Goal: Task Accomplishment & Management: Contribute content

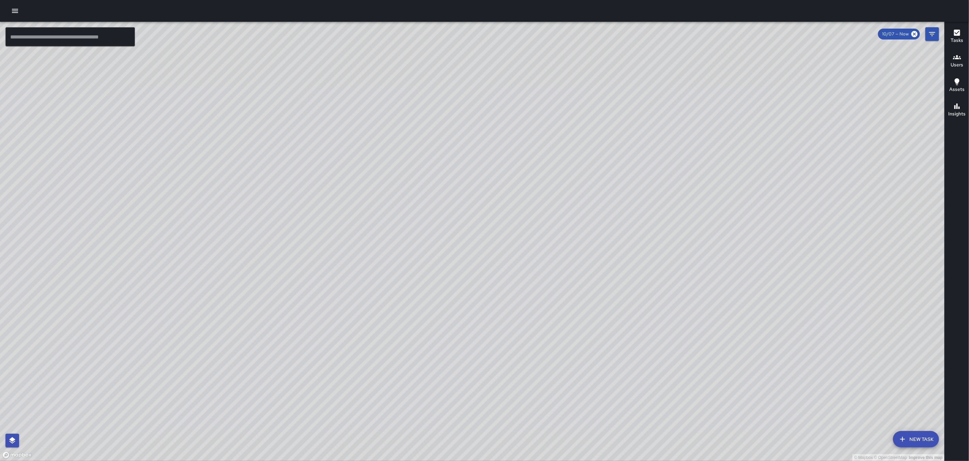
drag, startPoint x: 424, startPoint y: 184, endPoint x: 420, endPoint y: 358, distance: 174.1
click at [420, 337] on div "© Mapbox © OpenStreetMap Improve this map" at bounding box center [472, 241] width 944 height 439
drag, startPoint x: 444, startPoint y: 227, endPoint x: 516, endPoint y: 477, distance: 260.1
click at [475, 337] on html "© Mapbox © OpenStreetMap Improve this map ​ New Task 10/07 — Now Map Layers Tas…" at bounding box center [484, 230] width 969 height 461
drag, startPoint x: 440, startPoint y: 259, endPoint x: 505, endPoint y: 414, distance: 167.8
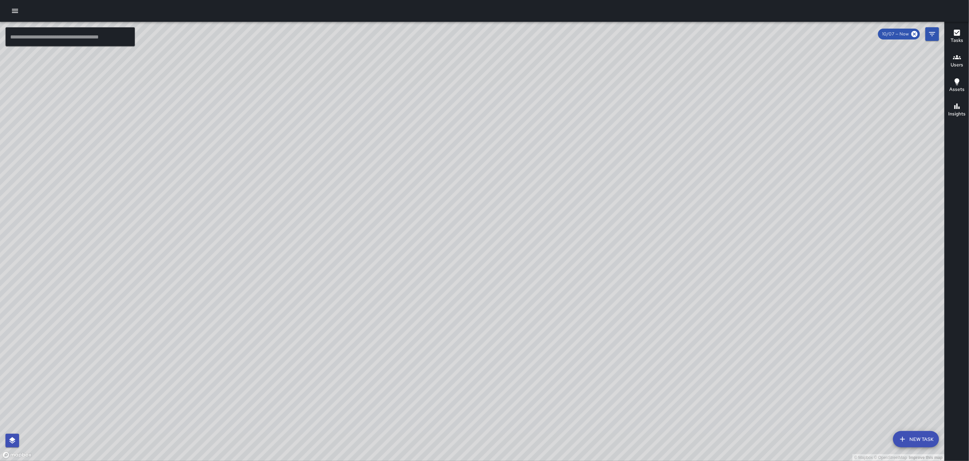
click at [475, 337] on div "© Mapbox © OpenStreetMap Improve this map" at bounding box center [472, 241] width 944 height 439
drag, startPoint x: 351, startPoint y: 254, endPoint x: 433, endPoint y: 239, distance: 82.9
click at [430, 239] on div "© Mapbox © OpenStreetMap Improve this map" at bounding box center [472, 241] width 944 height 439
drag, startPoint x: 405, startPoint y: 322, endPoint x: 453, endPoint y: 263, distance: 75.7
click at [453, 263] on div "© Mapbox © OpenStreetMap Improve this map" at bounding box center [472, 241] width 944 height 439
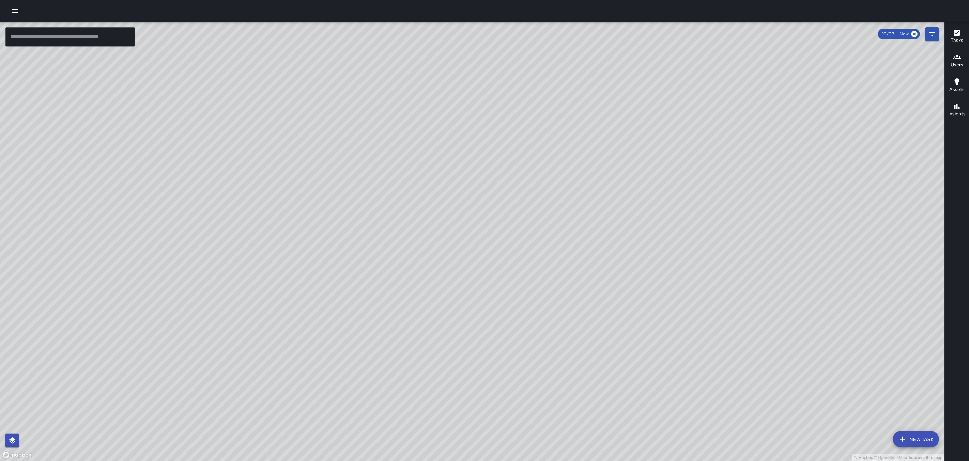
drag, startPoint x: 232, startPoint y: 241, endPoint x: 311, endPoint y: 327, distance: 117.2
click at [311, 327] on div "© Mapbox © OpenStreetMap Improve this map" at bounding box center [472, 241] width 944 height 439
drag, startPoint x: 634, startPoint y: 127, endPoint x: 608, endPoint y: 295, distance: 169.2
click at [475, 295] on div "© Mapbox © OpenStreetMap Improve this map" at bounding box center [472, 241] width 944 height 439
drag, startPoint x: 675, startPoint y: 219, endPoint x: 649, endPoint y: 168, distance: 57.0
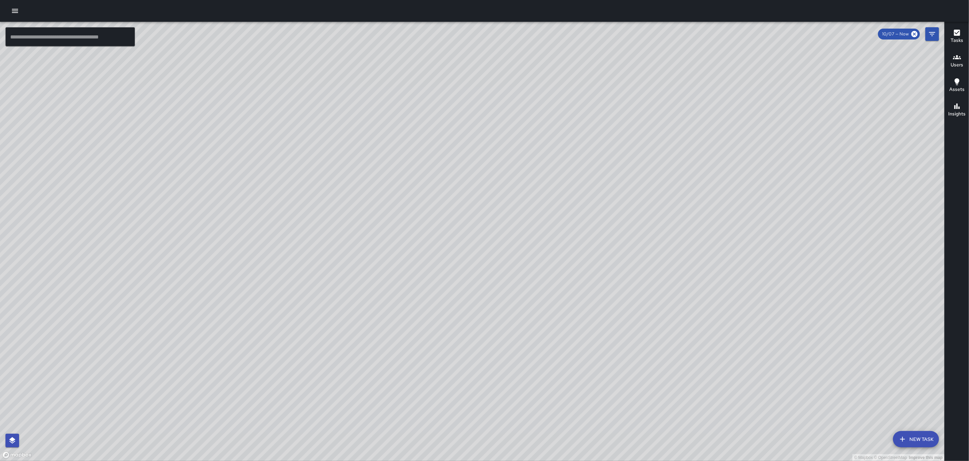
click at [475, 174] on div "© Mapbox © OpenStreetMap Improve this map" at bounding box center [472, 241] width 944 height 439
drag, startPoint x: 580, startPoint y: 323, endPoint x: 623, endPoint y: 186, distance: 143.5
click at [475, 187] on div "© Mapbox © OpenStreetMap Improve this map" at bounding box center [472, 241] width 944 height 439
drag, startPoint x: 598, startPoint y: 261, endPoint x: 639, endPoint y: 148, distance: 120.2
click at [475, 148] on div "© Mapbox © OpenStreetMap Improve this map" at bounding box center [472, 241] width 944 height 439
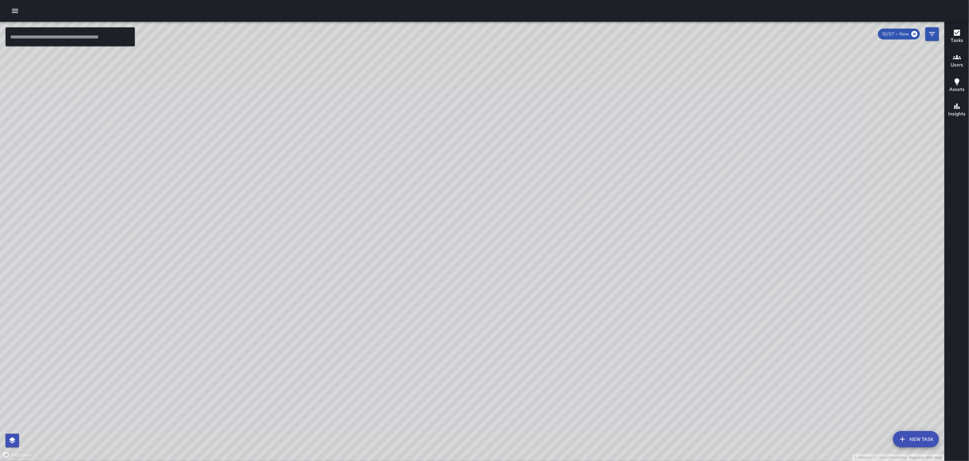
drag, startPoint x: 574, startPoint y: 257, endPoint x: 622, endPoint y: 183, distance: 87.2
click at [475, 182] on div "© Mapbox © OpenStreetMap Improve this map" at bounding box center [472, 241] width 944 height 439
drag, startPoint x: 577, startPoint y: 201, endPoint x: 618, endPoint y: 150, distance: 65.4
click at [475, 150] on div "© Mapbox © OpenStreetMap Improve this map" at bounding box center [472, 241] width 944 height 439
drag, startPoint x: 550, startPoint y: 150, endPoint x: 431, endPoint y: 362, distance: 243.0
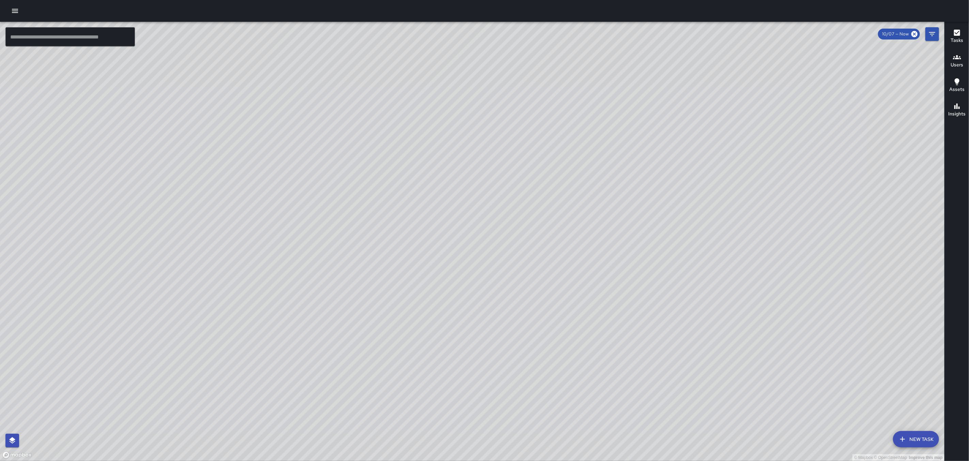
click at [437, 337] on div "© Mapbox © OpenStreetMap Improve this map" at bounding box center [472, 241] width 944 height 439
drag, startPoint x: 522, startPoint y: 175, endPoint x: 322, endPoint y: 469, distance: 355.9
click at [322, 337] on html "© Mapbox © OpenStreetMap Improve this map ​ New Task 10/07 — Now Map Layers Tas…" at bounding box center [484, 230] width 969 height 461
drag, startPoint x: 669, startPoint y: 217, endPoint x: 492, endPoint y: 416, distance: 266.1
click at [475, 337] on div "© Mapbox © OpenStreetMap Improve this map" at bounding box center [472, 241] width 944 height 439
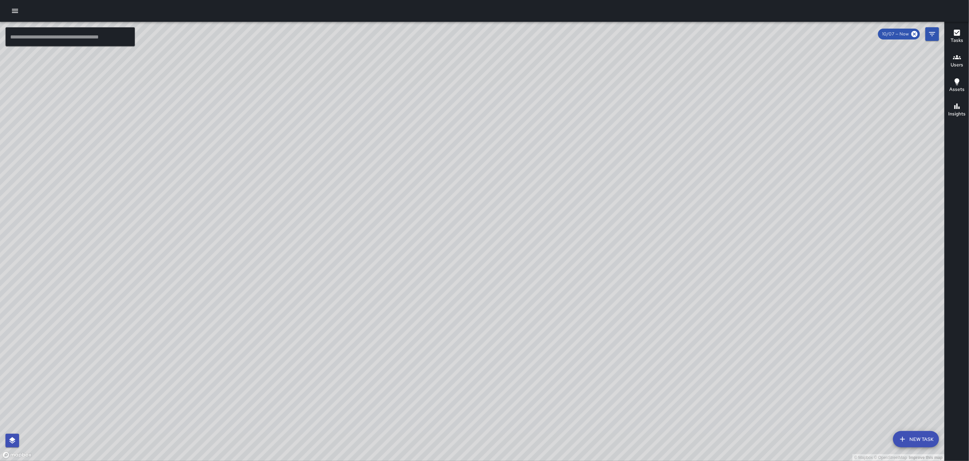
drag, startPoint x: 654, startPoint y: 136, endPoint x: 553, endPoint y: 412, distance: 294.0
click at [475, 337] on div "© Mapbox © OpenStreetMap Improve this map" at bounding box center [472, 241] width 944 height 439
drag, startPoint x: 511, startPoint y: 411, endPoint x: 686, endPoint y: 56, distance: 395.8
click at [475, 56] on div "© Mapbox © OpenStreetMap Improve this map" at bounding box center [472, 241] width 944 height 439
drag, startPoint x: 381, startPoint y: 397, endPoint x: 557, endPoint y: 230, distance: 242.7
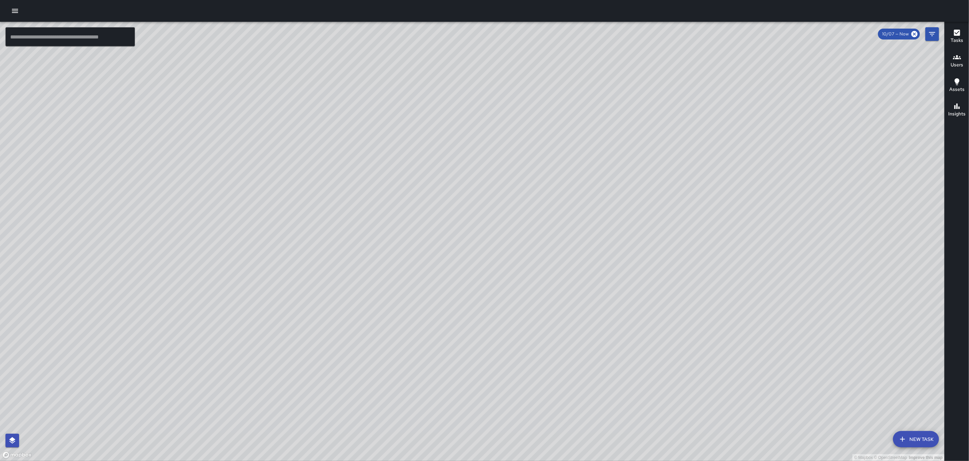
click at [475, 222] on div "© Mapbox © OpenStreetMap Improve this map" at bounding box center [472, 241] width 944 height 439
drag, startPoint x: 496, startPoint y: 362, endPoint x: 541, endPoint y: 210, distance: 158.9
click at [475, 210] on div "© Mapbox © OpenStreetMap Improve this map" at bounding box center [472, 241] width 944 height 439
drag, startPoint x: 495, startPoint y: 367, endPoint x: 527, endPoint y: 212, distance: 159.0
click at [475, 212] on div "© Mapbox © OpenStreetMap Improve this map" at bounding box center [472, 241] width 944 height 439
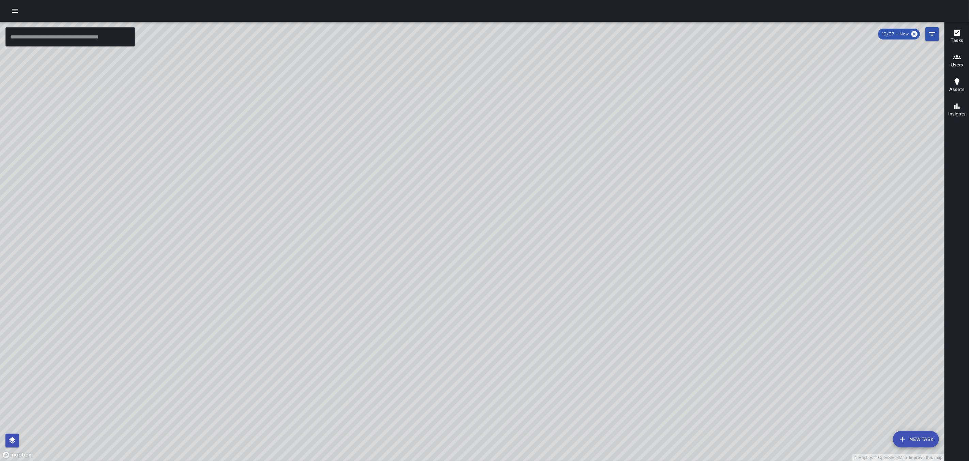
drag, startPoint x: 401, startPoint y: 377, endPoint x: 423, endPoint y: 315, distance: 65.3
click at [423, 315] on div "© Mapbox © OpenStreetMap Improve this map" at bounding box center [472, 241] width 944 height 439
drag, startPoint x: 354, startPoint y: 281, endPoint x: 404, endPoint y: 167, distance: 124.6
click at [402, 163] on div "© Mapbox © OpenStreetMap Improve this map" at bounding box center [472, 241] width 944 height 439
drag, startPoint x: 711, startPoint y: 114, endPoint x: 554, endPoint y: 393, distance: 320.4
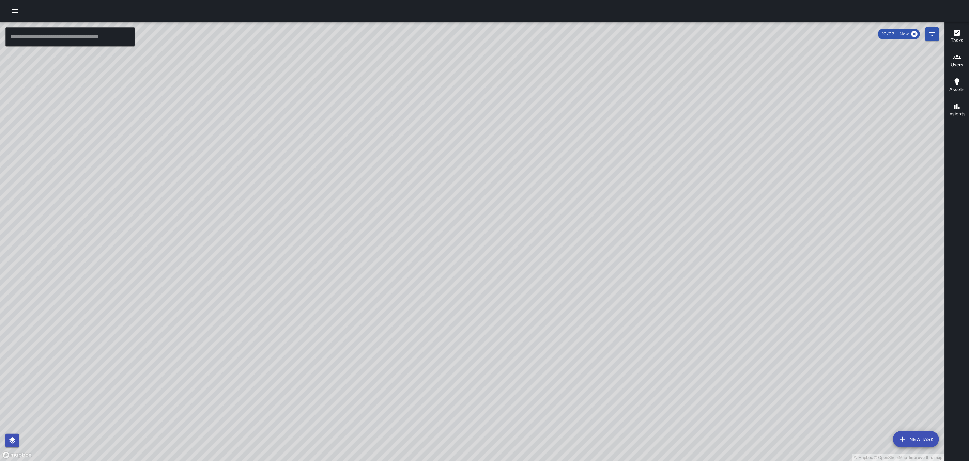
click at [475, 337] on div "© Mapbox © OpenStreetMap Improve this map" at bounding box center [472, 241] width 944 height 439
drag, startPoint x: 663, startPoint y: 190, endPoint x: 622, endPoint y: 188, distance: 41.3
click at [475, 188] on div "© Mapbox © OpenStreetMap Improve this map" at bounding box center [472, 241] width 944 height 439
drag, startPoint x: 664, startPoint y: 172, endPoint x: 600, endPoint y: 196, distance: 69.1
click at [475, 201] on div "© Mapbox © OpenStreetMap Improve this map" at bounding box center [472, 241] width 944 height 439
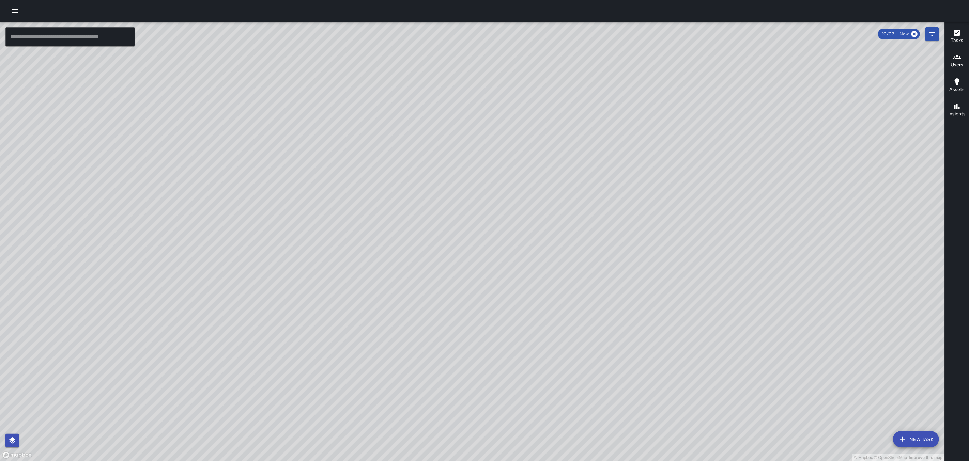
drag, startPoint x: 470, startPoint y: 388, endPoint x: 458, endPoint y: 284, distance: 104.4
click at [475, 284] on div "© Mapbox © OpenStreetMap Improve this map" at bounding box center [472, 241] width 944 height 439
drag, startPoint x: 410, startPoint y: 368, endPoint x: 440, endPoint y: 281, distance: 92.5
click at [440, 281] on div "© Mapbox © OpenStreetMap Improve this map" at bounding box center [472, 241] width 944 height 439
drag, startPoint x: 400, startPoint y: 371, endPoint x: 407, endPoint y: 341, distance: 30.7
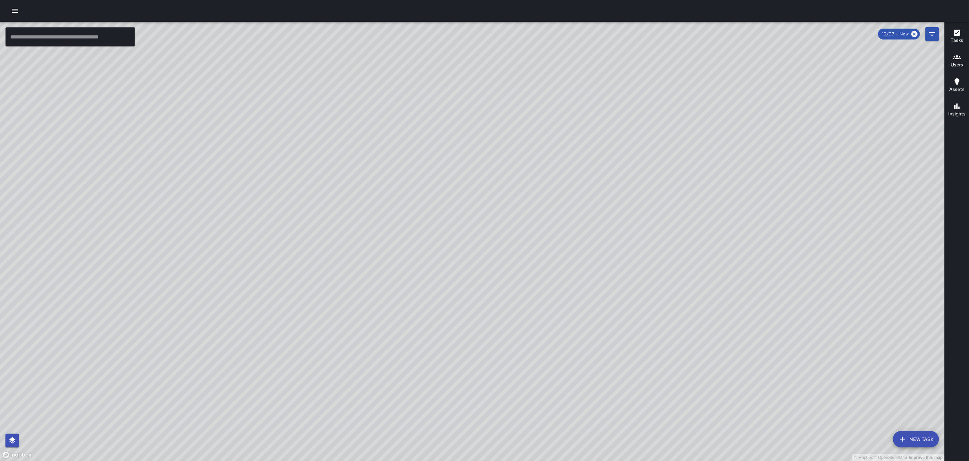
click at [407, 337] on div "© Mapbox © OpenStreetMap Improve this map" at bounding box center [472, 241] width 944 height 439
drag, startPoint x: 393, startPoint y: 357, endPoint x: 466, endPoint y: 292, distance: 97.7
click at [466, 292] on div "© Mapbox © OpenStreetMap Improve this map" at bounding box center [472, 241] width 944 height 439
drag, startPoint x: 417, startPoint y: 344, endPoint x: 455, endPoint y: 323, distance: 43.8
click at [455, 323] on div "© Mapbox © OpenStreetMap Improve this map" at bounding box center [472, 241] width 944 height 439
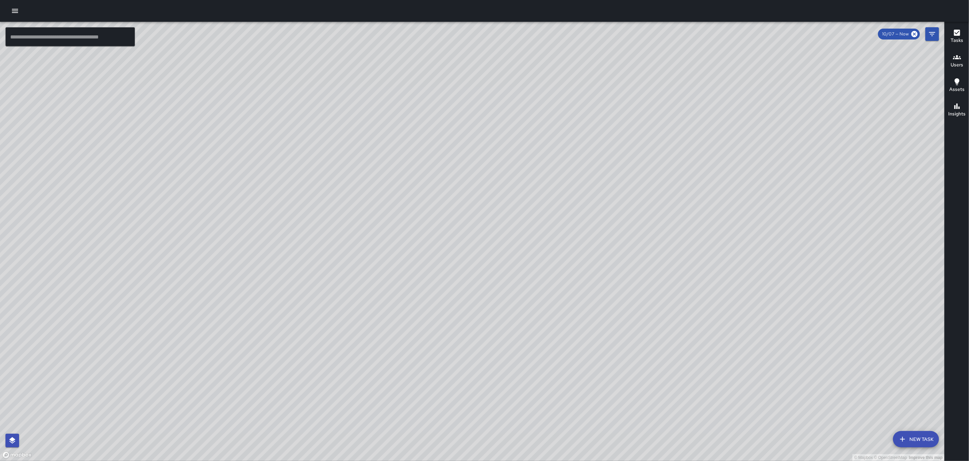
drag, startPoint x: 574, startPoint y: 145, endPoint x: 529, endPoint y: 265, distance: 127.8
click at [475, 265] on div "© Mapbox © OpenStreetMap Improve this map" at bounding box center [472, 241] width 944 height 439
drag, startPoint x: 547, startPoint y: 193, endPoint x: 431, endPoint y: 402, distance: 239.6
click at [431, 337] on div "© Mapbox © OpenStreetMap Improve this map" at bounding box center [472, 241] width 944 height 439
drag, startPoint x: 507, startPoint y: 288, endPoint x: 491, endPoint y: 328, distance: 43.3
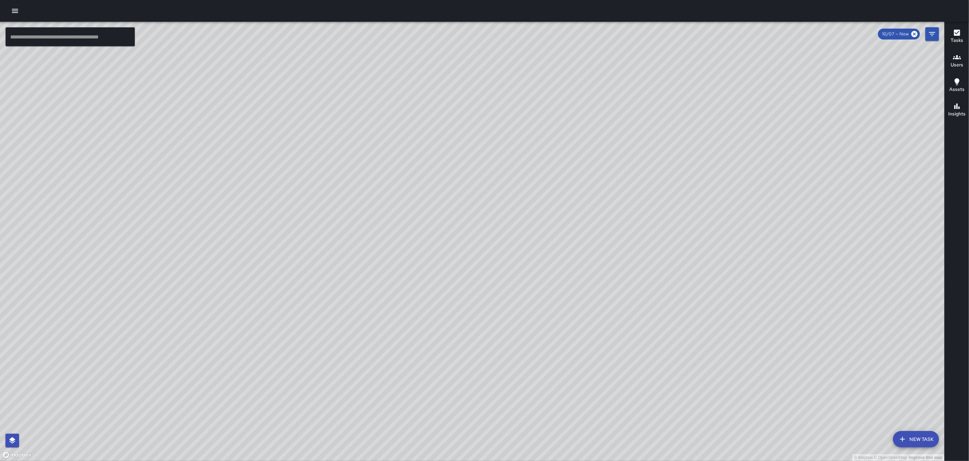
click at [475, 325] on div "© Mapbox © OpenStreetMap Improve this map" at bounding box center [472, 241] width 944 height 439
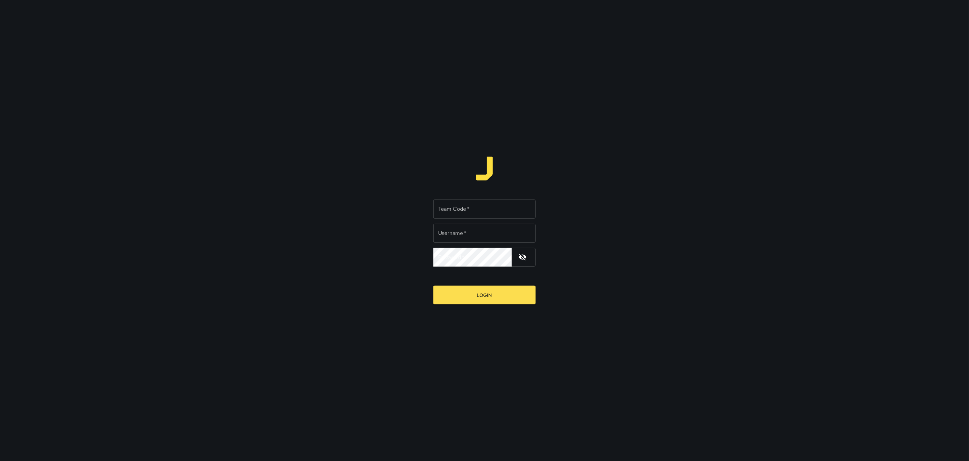
type input "*********"
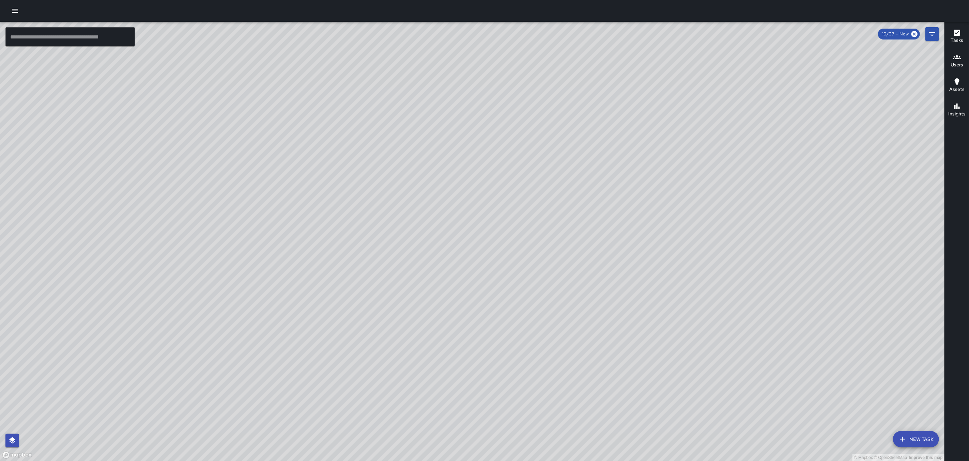
drag, startPoint x: 520, startPoint y: 189, endPoint x: 588, endPoint y: 181, distance: 68.0
click at [475, 181] on div "© Mapbox © OpenStreetMap Improve this map" at bounding box center [472, 241] width 944 height 439
drag, startPoint x: 387, startPoint y: 245, endPoint x: 419, endPoint y: 239, distance: 32.5
click at [419, 239] on div "© Mapbox © OpenStreetMap Improve this map" at bounding box center [472, 241] width 944 height 439
drag, startPoint x: 457, startPoint y: 198, endPoint x: 510, endPoint y: 172, distance: 58.7
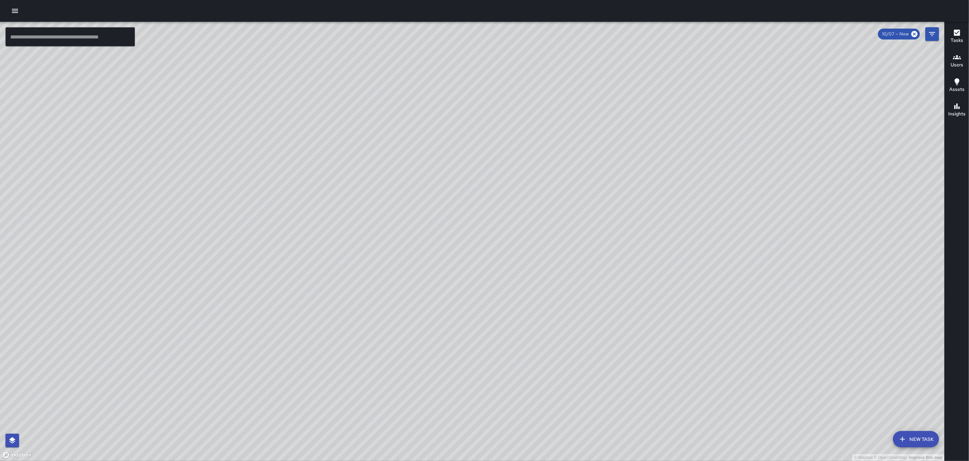
click at [475, 172] on div "© Mapbox © OpenStreetMap Improve this map" at bounding box center [472, 241] width 944 height 439
drag, startPoint x: 401, startPoint y: 302, endPoint x: 413, endPoint y: 247, distance: 56.1
click at [413, 247] on div "© Mapbox © OpenStreetMap Improve this map" at bounding box center [472, 241] width 944 height 439
drag, startPoint x: 342, startPoint y: 237, endPoint x: 454, endPoint y: 142, distance: 146.5
click at [454, 142] on div "© Mapbox © OpenStreetMap Improve this map" at bounding box center [472, 241] width 944 height 439
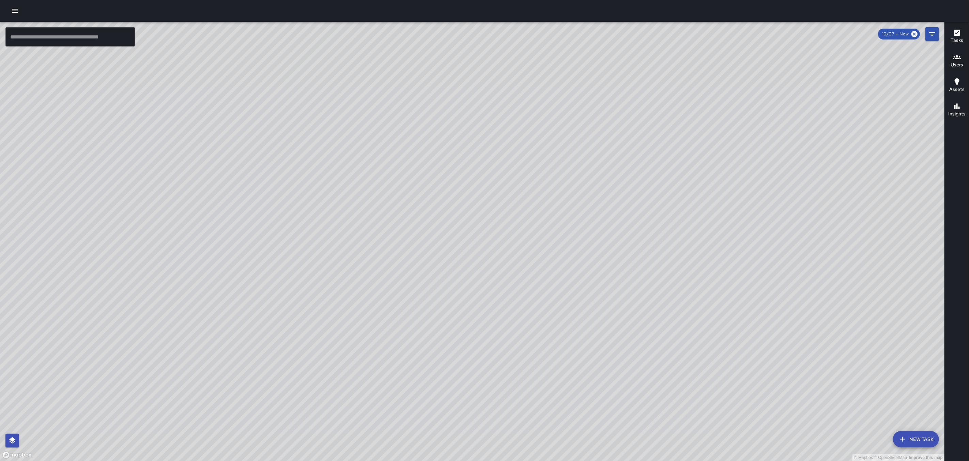
drag, startPoint x: 432, startPoint y: 171, endPoint x: 460, endPoint y: 106, distance: 71.3
click at [460, 105] on div "© Mapbox © OpenStreetMap Improve this map" at bounding box center [472, 241] width 944 height 439
drag, startPoint x: 457, startPoint y: 153, endPoint x: 433, endPoint y: 222, distance: 73.6
click at [433, 222] on div "© Mapbox © OpenStreetMap Improve this map" at bounding box center [472, 241] width 944 height 439
drag, startPoint x: 446, startPoint y: 97, endPoint x: 423, endPoint y: 237, distance: 141.2
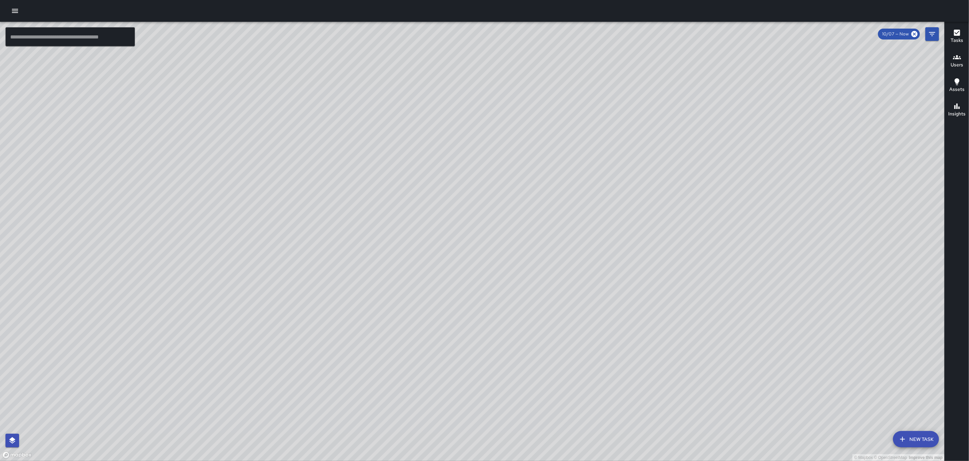
click at [423, 237] on div "© Mapbox © OpenStreetMap Improve this map" at bounding box center [472, 241] width 944 height 439
drag, startPoint x: 396, startPoint y: 281, endPoint x: 417, endPoint y: 252, distance: 35.5
click at [417, 253] on div "© Mapbox © OpenStreetMap Improve this map" at bounding box center [472, 241] width 944 height 439
drag, startPoint x: 341, startPoint y: 329, endPoint x: 462, endPoint y: 77, distance: 280.2
click at [462, 77] on div "© Mapbox © OpenStreetMap Improve this map" at bounding box center [472, 241] width 944 height 439
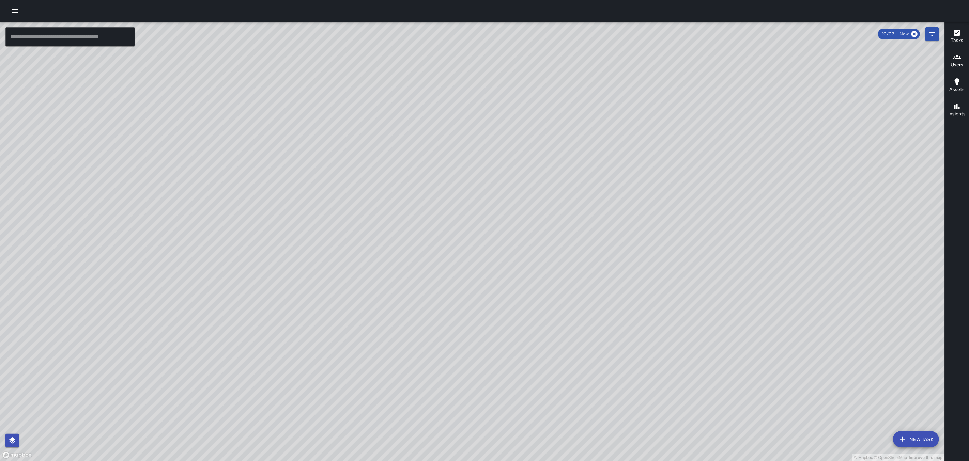
drag, startPoint x: 477, startPoint y: 216, endPoint x: 481, endPoint y: 204, distance: 12.6
click at [475, 204] on div "© Mapbox © OpenStreetMap Improve this map" at bounding box center [472, 241] width 944 height 439
drag, startPoint x: 463, startPoint y: 307, endPoint x: 452, endPoint y: 274, distance: 34.8
click at [452, 274] on div "© Mapbox © OpenStreetMap Improve this map" at bounding box center [472, 241] width 944 height 439
drag, startPoint x: 370, startPoint y: 288, endPoint x: 452, endPoint y: 254, distance: 87.9
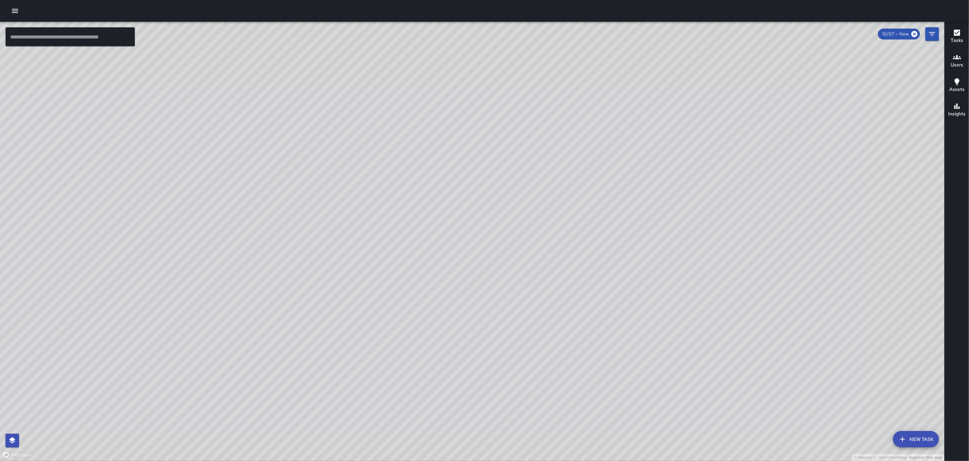
click at [452, 254] on div "© Mapbox © OpenStreetMap Improve this map" at bounding box center [472, 241] width 944 height 439
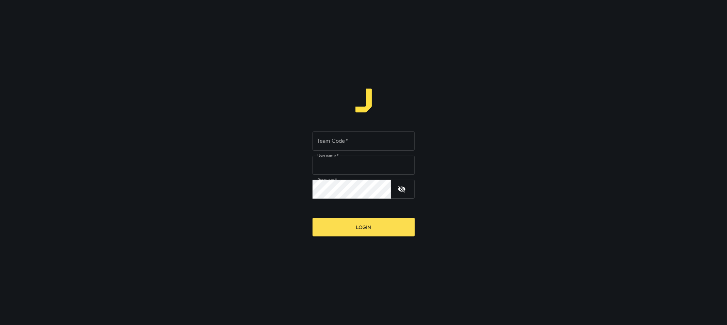
type input "*********"
click at [359, 140] on input "Team Code   *" at bounding box center [363, 141] width 102 height 19
type input "****"
click at [356, 231] on button "Login" at bounding box center [363, 227] width 102 height 19
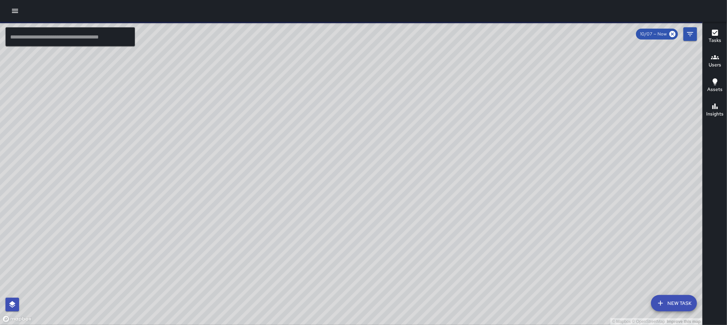
click at [10, 7] on button "button" at bounding box center [15, 11] width 14 height 14
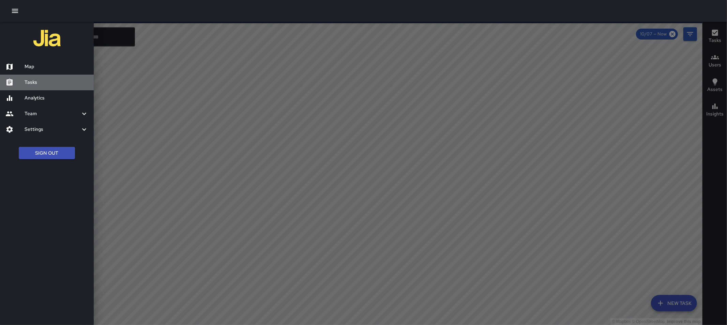
click at [48, 76] on div "Tasks" at bounding box center [47, 83] width 94 height 16
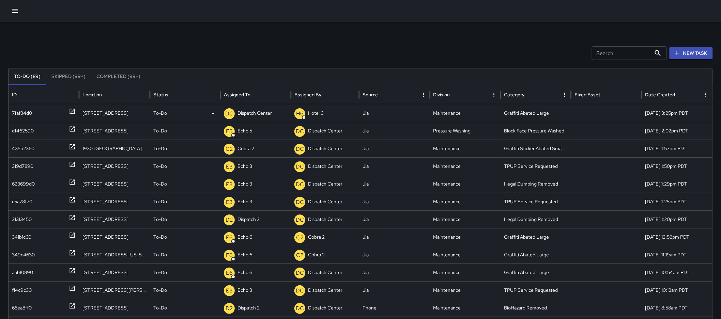
click at [73, 112] on icon at bounding box center [72, 111] width 7 height 7
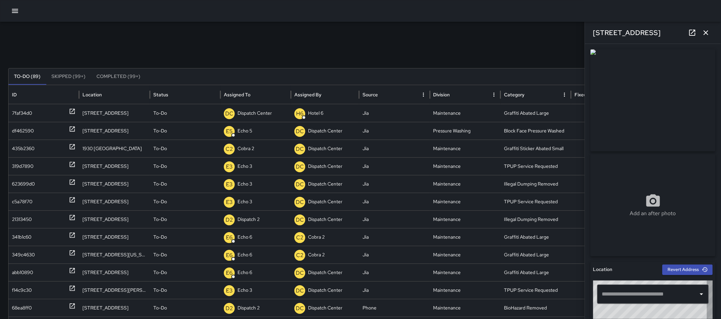
type input "**********"
click at [708, 29] on icon "button" at bounding box center [706, 33] width 8 height 8
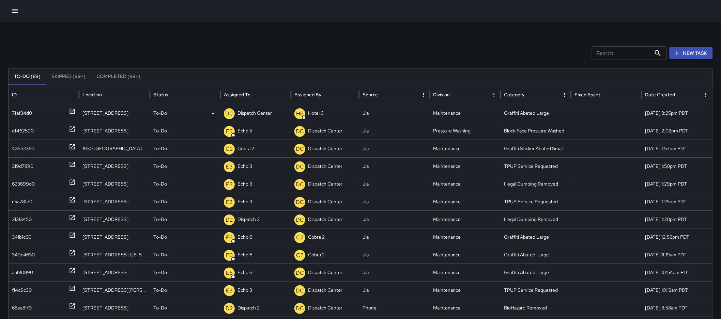
click at [267, 111] on p "Dispatch Center" at bounding box center [254, 113] width 34 height 17
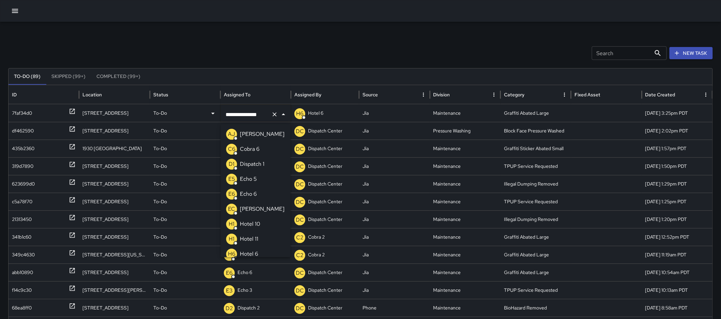
scroll to position [466, 0]
click at [276, 111] on icon "Clear" at bounding box center [274, 114] width 7 height 7
type input "****"
click at [256, 161] on p "Cobra 2" at bounding box center [250, 164] width 20 height 8
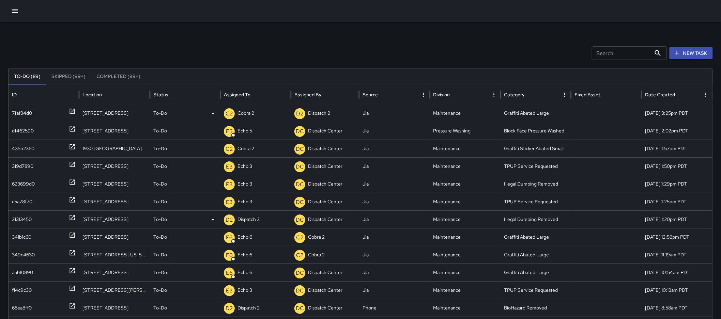
click at [69, 219] on icon at bounding box center [72, 217] width 7 height 7
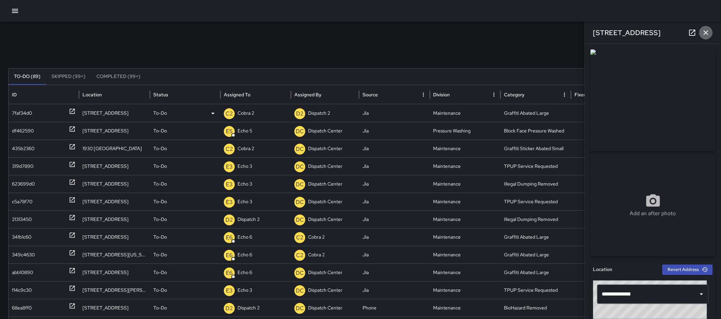
drag, startPoint x: 708, startPoint y: 32, endPoint x: 709, endPoint y: 25, distance: 7.2
click at [708, 32] on icon "button" at bounding box center [706, 33] width 8 height 8
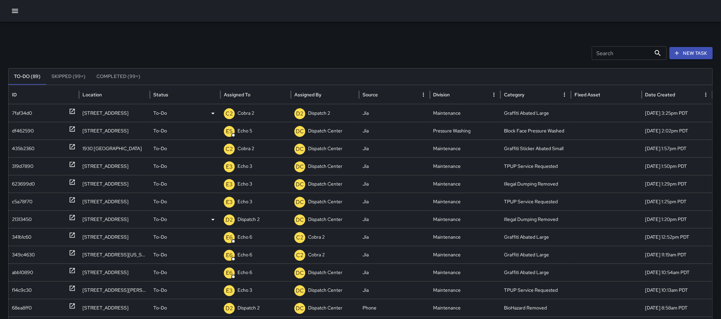
click at [72, 216] on icon at bounding box center [72, 217] width 7 height 7
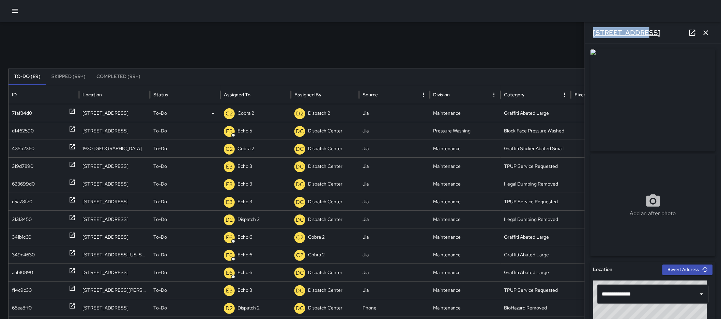
drag, startPoint x: 633, startPoint y: 32, endPoint x: 604, endPoint y: 32, distance: 28.6
click at [589, 33] on div "[STREET_ADDRESS]" at bounding box center [653, 33] width 136 height 22
click at [641, 30] on div "[STREET_ADDRESS]" at bounding box center [653, 33] width 136 height 22
drag, startPoint x: 642, startPoint y: 30, endPoint x: 595, endPoint y: 33, distance: 47.1
click at [595, 33] on div "[STREET_ADDRESS]" at bounding box center [653, 33] width 136 height 22
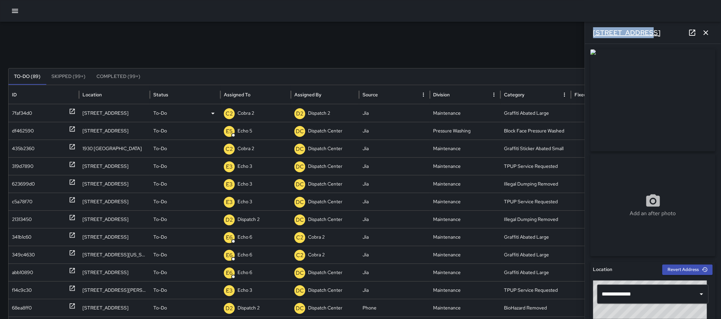
click at [595, 33] on h6 "[STREET_ADDRESS]" at bounding box center [627, 32] width 68 height 11
drag, startPoint x: 644, startPoint y: 31, endPoint x: 594, endPoint y: 37, distance: 50.5
click at [594, 37] on div "[STREET_ADDRESS]" at bounding box center [653, 33] width 136 height 22
copy h6 "[STREET_ADDRESS]"
click at [253, 224] on p "Dispatch 2" at bounding box center [248, 219] width 22 height 17
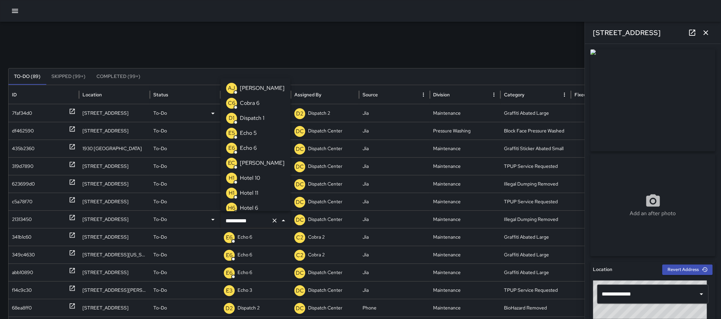
scroll to position [451, 0]
click at [271, 222] on icon "Clear" at bounding box center [274, 220] width 7 height 7
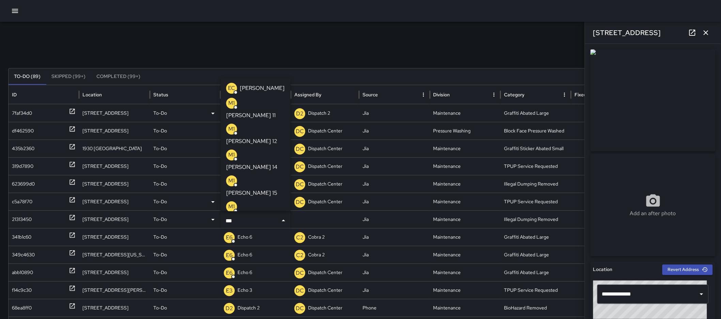
type input "****"
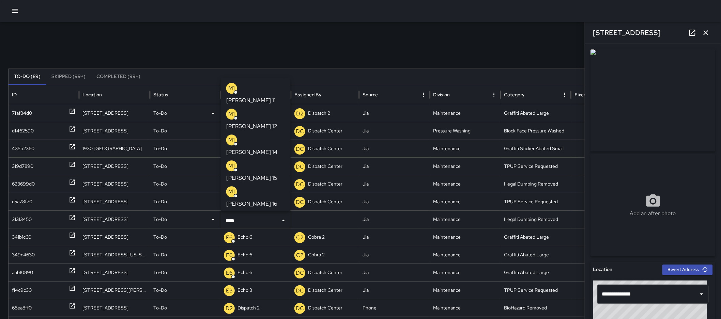
click at [267, 133] on li "M1 Mike 14" at bounding box center [256, 146] width 70 height 26
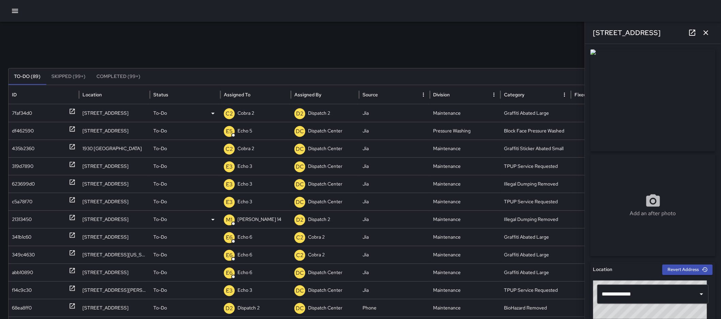
click at [704, 31] on icon "button" at bounding box center [706, 32] width 5 height 5
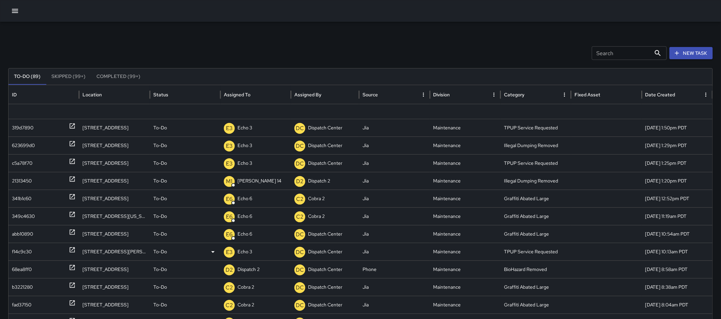
scroll to position [71, 0]
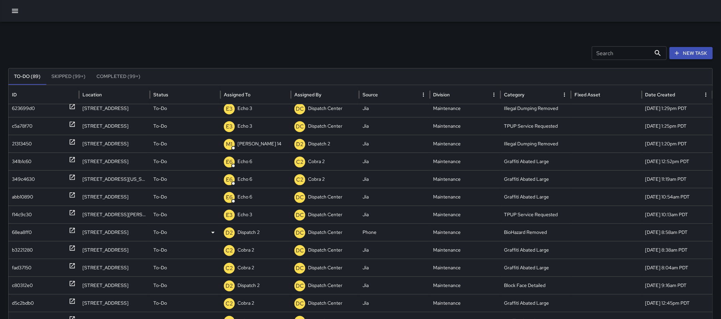
click at [74, 229] on icon at bounding box center [72, 230] width 5 height 5
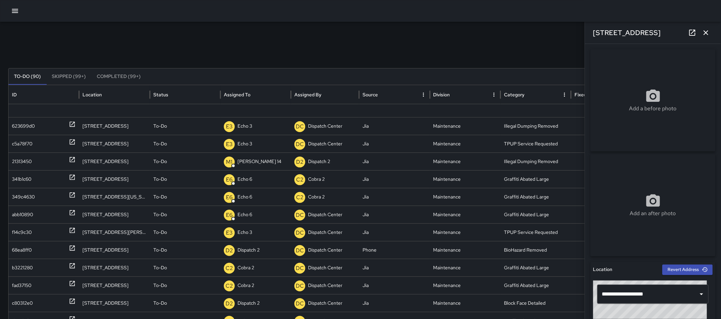
scroll to position [87, 0]
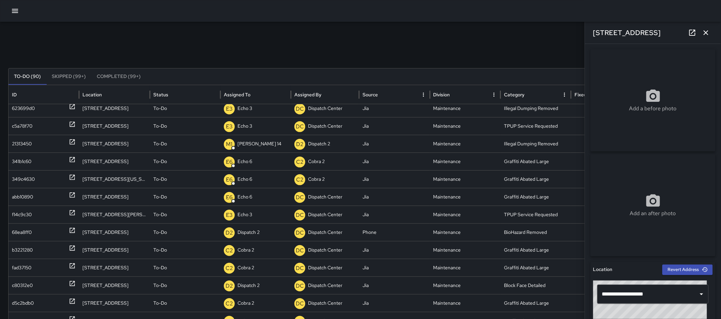
drag, startPoint x: 621, startPoint y: 34, endPoint x: 559, endPoint y: 40, distance: 61.9
click at [559, 40] on div "Search Search New Task To-Do (90) Skipped (99+) Completed (99+) ID Location Sta…" at bounding box center [360, 215] width 721 height 387
click at [561, 40] on div "Search Search New Task To-Do (90) Skipped (99+) Completed (99+) ID Location Sta…" at bounding box center [360, 215] width 721 height 387
drag, startPoint x: 593, startPoint y: 31, endPoint x: 663, endPoint y: 32, distance: 70.5
click at [663, 32] on div "[STREET_ADDRESS]" at bounding box center [653, 33] width 136 height 22
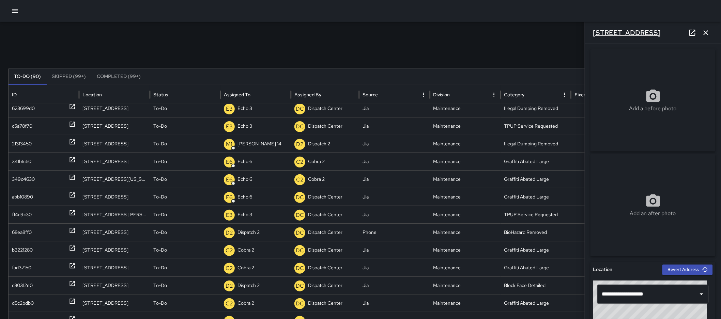
copy h6 "[STREET_ADDRESS]"
click at [707, 31] on icon "button" at bounding box center [706, 32] width 5 height 5
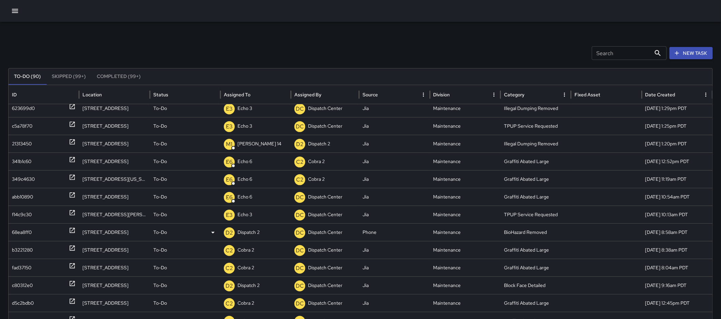
click at [247, 231] on p "Dispatch 2" at bounding box center [248, 232] width 22 height 17
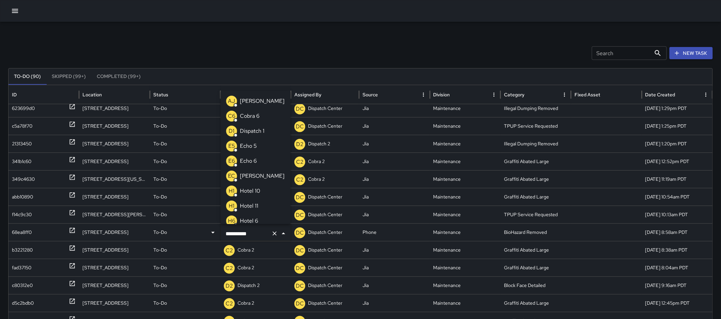
scroll to position [451, 0]
click at [276, 233] on icon "Clear" at bounding box center [274, 233] width 7 height 7
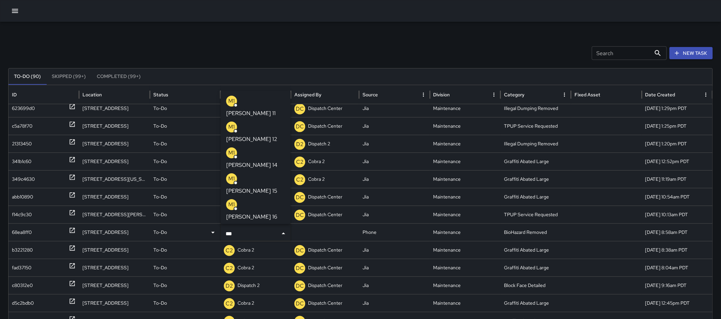
type input "****"
click at [254, 187] on p "[PERSON_NAME] 15" at bounding box center [251, 191] width 51 height 8
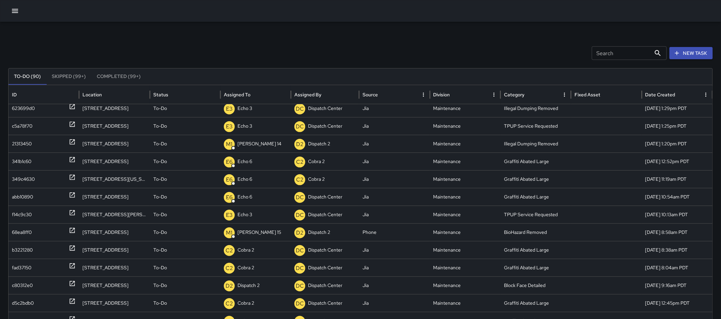
click at [294, 45] on div "Search Search New Task To-Do (90) Skipped (99+) Completed (99+) ID Location Sta…" at bounding box center [360, 215] width 721 height 387
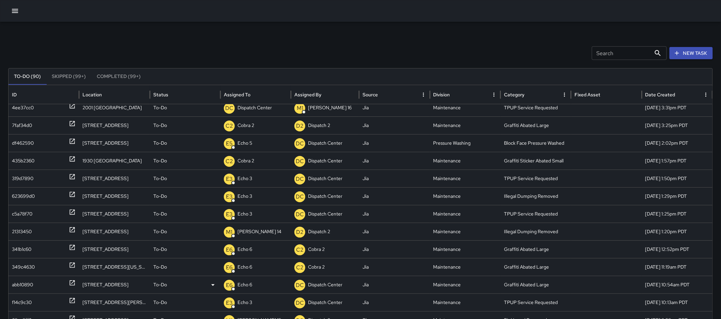
scroll to position [0, 0]
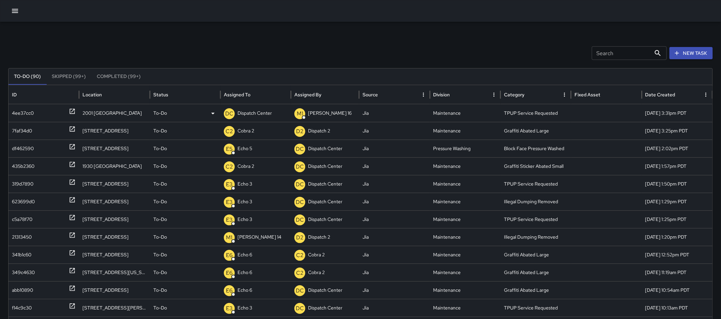
click at [272, 114] on div "DC Dispatch Center" at bounding box center [256, 113] width 64 height 17
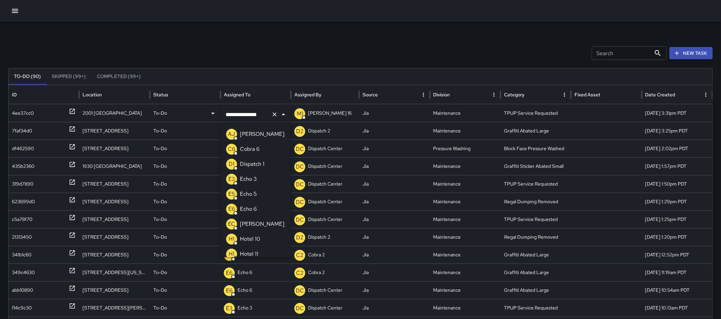
scroll to position [481, 0]
click at [274, 114] on icon "Clear" at bounding box center [274, 114] width 7 height 7
type input "***"
click at [263, 133] on li "E3 Echo 3" at bounding box center [256, 134] width 70 height 15
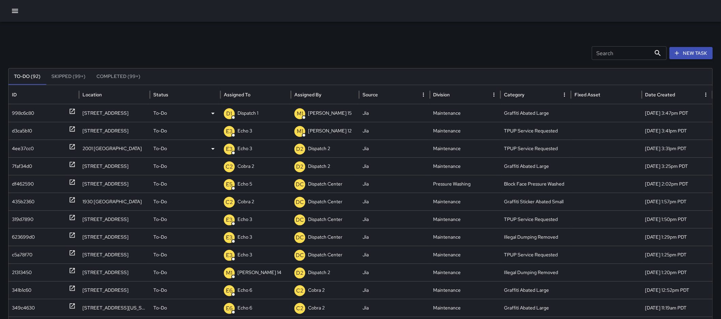
click at [73, 108] on icon at bounding box center [72, 111] width 7 height 7
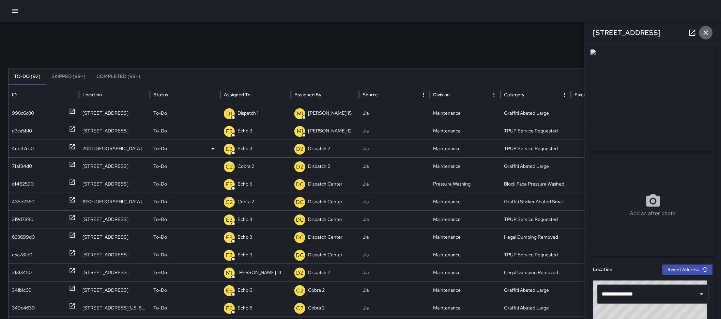
click at [709, 33] on icon "button" at bounding box center [706, 33] width 8 height 8
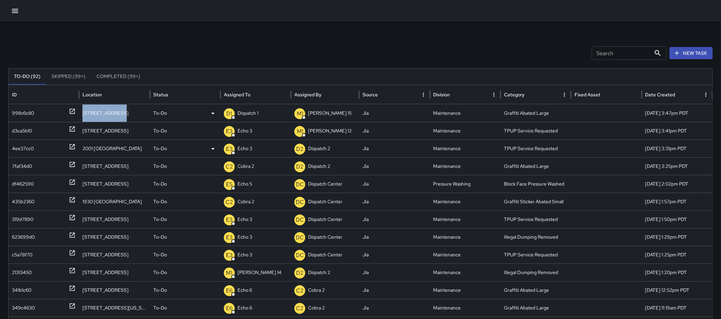
drag, startPoint x: 119, startPoint y: 114, endPoint x: 82, endPoint y: 113, distance: 37.5
click at [82, 113] on div "440 11th Street" at bounding box center [114, 113] width 71 height 18
copy div "440 11th Street"
click at [182, 39] on div "Search Search New Task To-Do (92) Skipped (99+) Completed (99+) ID Location Sta…" at bounding box center [360, 215] width 721 height 387
click at [254, 116] on p "Dispatch 1" at bounding box center [247, 113] width 21 height 17
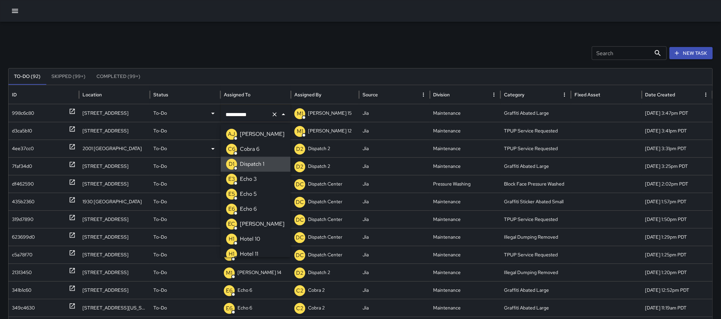
click at [270, 115] on button "Clear" at bounding box center [275, 115] width 10 height 10
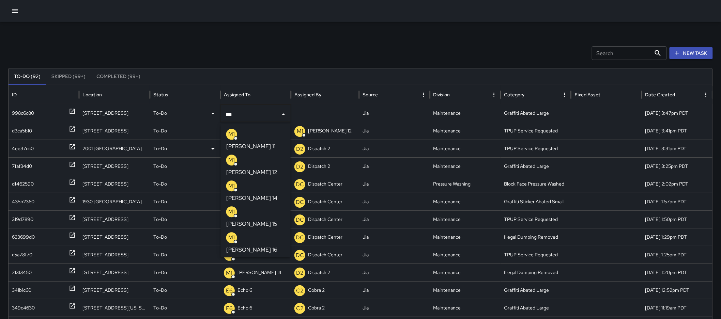
type input "****"
click at [245, 220] on p "[PERSON_NAME] 15" at bounding box center [251, 224] width 51 height 8
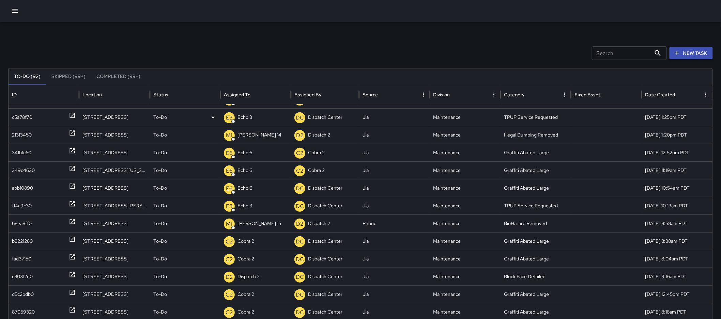
scroll to position [141, 0]
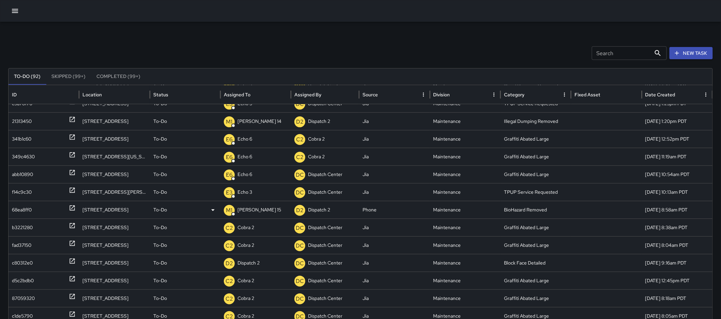
click at [72, 206] on icon at bounding box center [72, 208] width 5 height 5
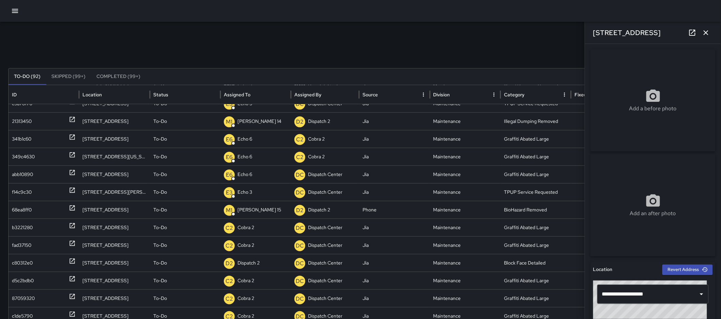
click at [704, 31] on icon "button" at bounding box center [706, 33] width 8 height 8
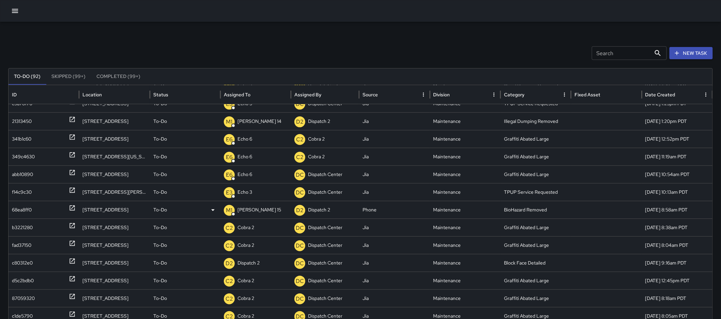
click at [246, 211] on p "[PERSON_NAME] 15" at bounding box center [259, 209] width 44 height 17
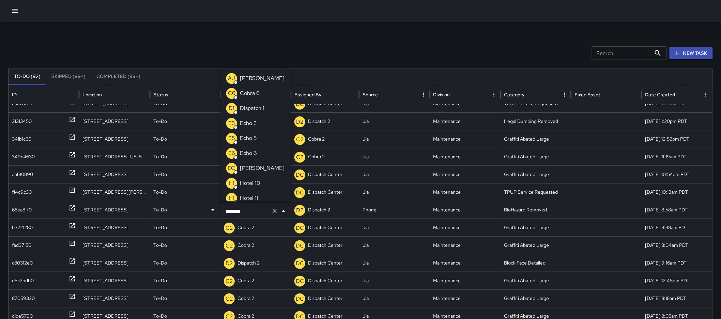
scroll to position [122, 0]
type input "******"
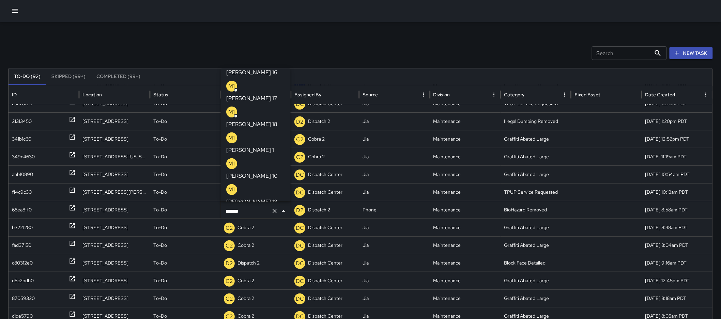
scroll to position [0, 0]
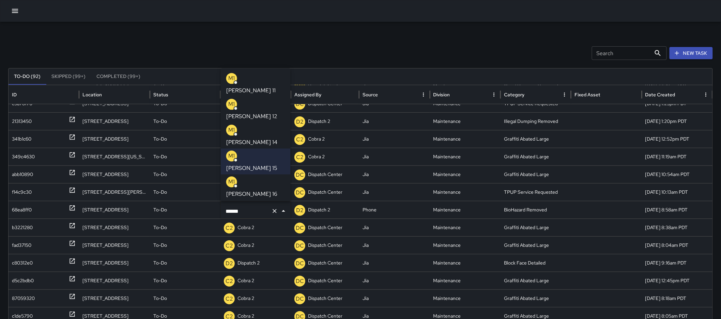
click at [258, 175] on li "M1 Mike 16" at bounding box center [256, 188] width 70 height 26
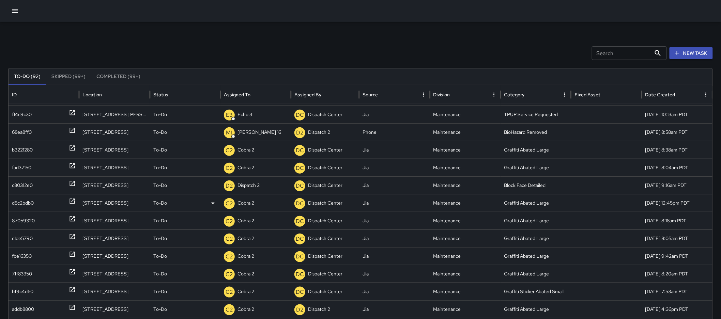
scroll to position [212, 0]
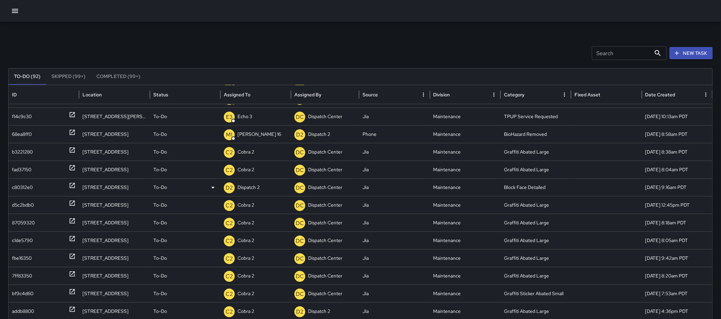
click at [73, 186] on icon at bounding box center [72, 185] width 7 height 7
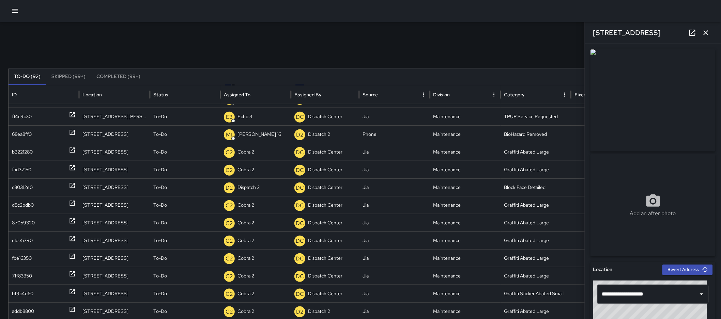
click at [704, 32] on icon "button" at bounding box center [706, 33] width 8 height 8
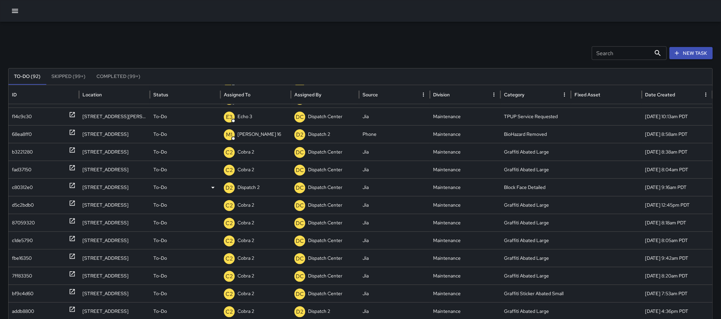
drag, startPoint x: 127, startPoint y: 186, endPoint x: 83, endPoint y: 184, distance: 44.3
click at [83, 184] on div "[STREET_ADDRESS]" at bounding box center [114, 188] width 71 height 18
copy div "[STREET_ADDRESS]"
click at [258, 33] on div "Search Search New Task To-Do (92) Skipped (99+) Completed (99+) ID Location Sta…" at bounding box center [360, 215] width 721 height 387
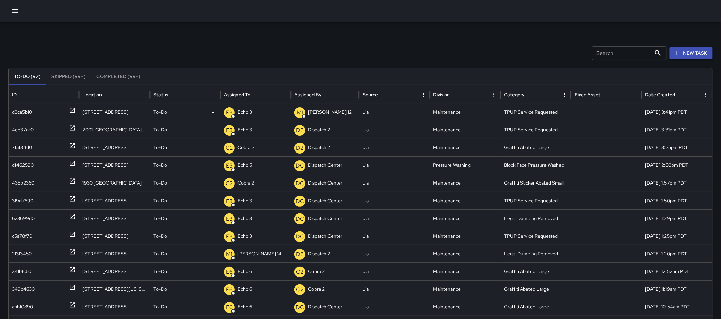
scroll to position [0, 0]
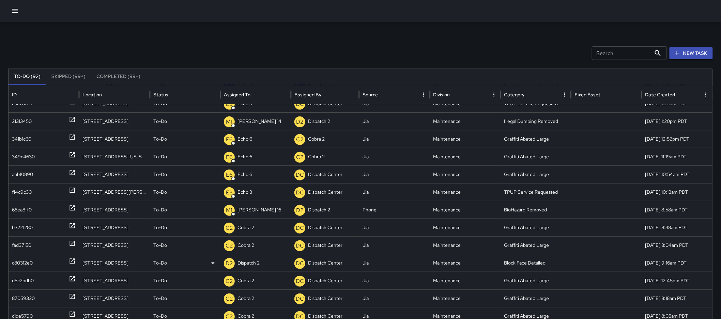
click at [260, 260] on p "Dispatch 2" at bounding box center [248, 262] width 22 height 17
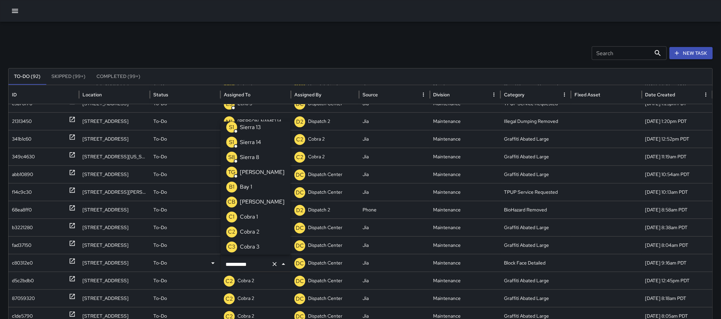
click at [274, 263] on icon "Clear" at bounding box center [275, 264] width 4 height 4
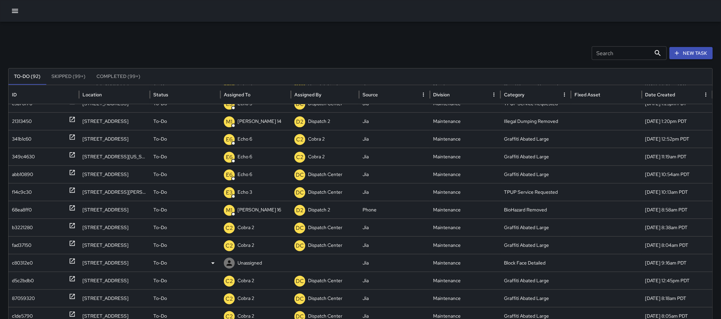
click at [263, 262] on div "Unassigned" at bounding box center [256, 262] width 64 height 17
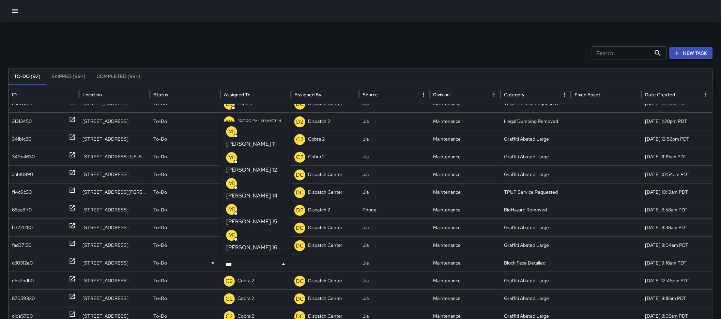
type input "****"
click at [261, 228] on li "M1 Mike 16" at bounding box center [256, 241] width 70 height 26
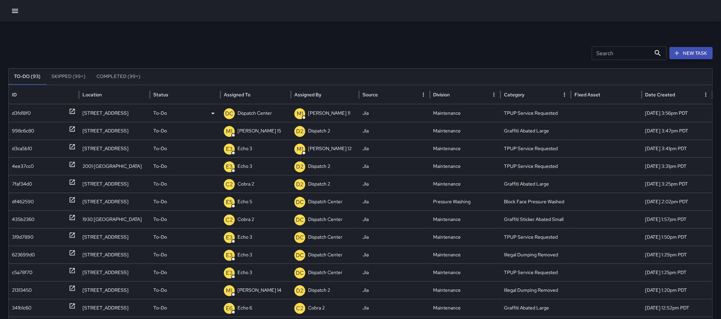
click at [264, 111] on p "Dispatch Center" at bounding box center [254, 113] width 34 height 17
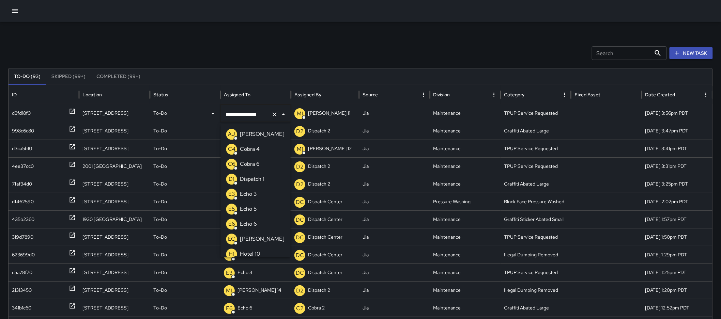
scroll to position [496, 0]
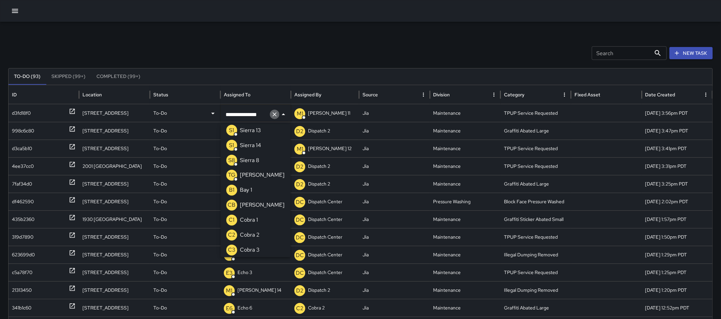
click at [273, 114] on icon "Clear" at bounding box center [274, 114] width 7 height 7
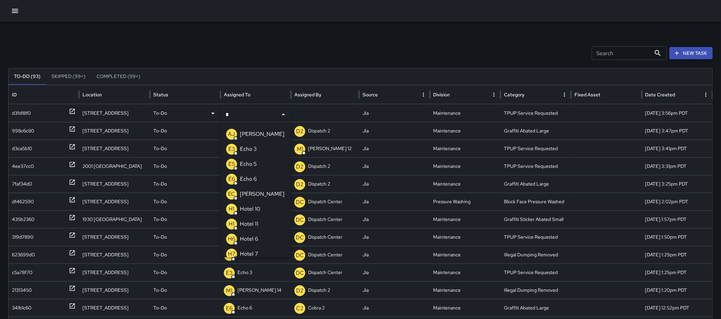
type input "**"
click at [258, 138] on li "E3 Echo 3" at bounding box center [256, 134] width 70 height 15
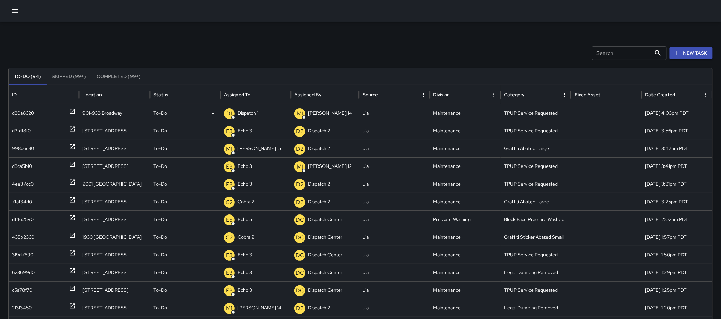
click at [246, 106] on p "Dispatch 1" at bounding box center [247, 113] width 21 height 17
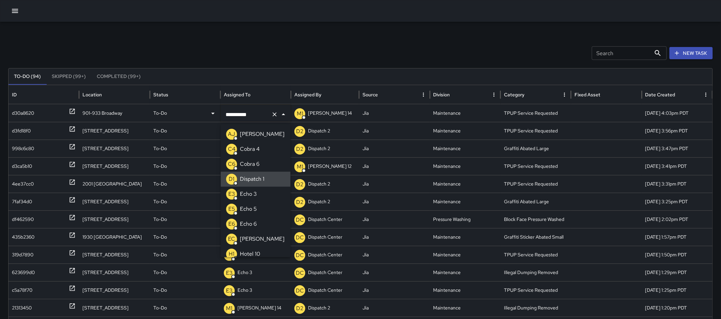
click at [274, 115] on icon "Clear" at bounding box center [275, 114] width 4 height 4
type input "**"
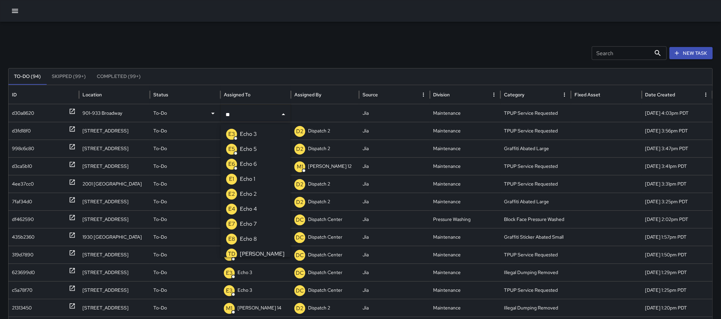
click at [260, 132] on li "E3 Echo 3" at bounding box center [256, 134] width 70 height 15
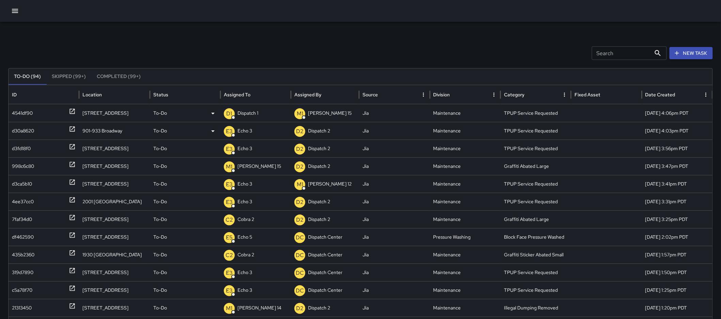
click at [249, 110] on p "Dispatch 1" at bounding box center [247, 113] width 21 height 17
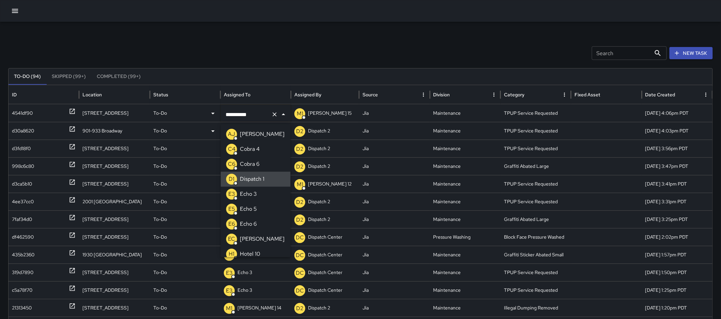
click at [277, 115] on icon "Clear" at bounding box center [274, 114] width 7 height 7
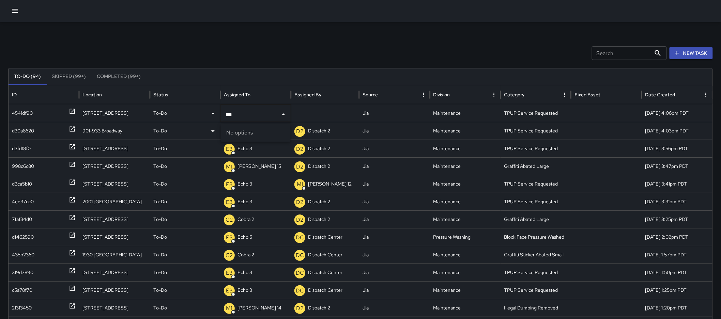
type input "**"
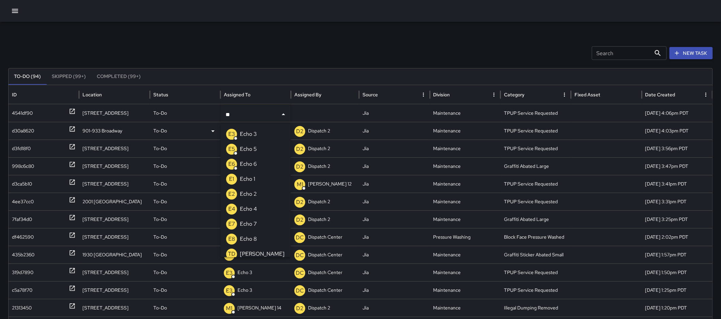
click at [243, 129] on div "E3 Echo 3" at bounding box center [241, 134] width 31 height 11
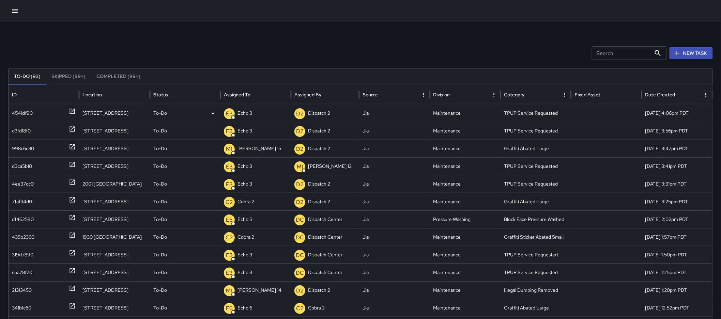
click at [70, 110] on icon at bounding box center [72, 111] width 5 height 5
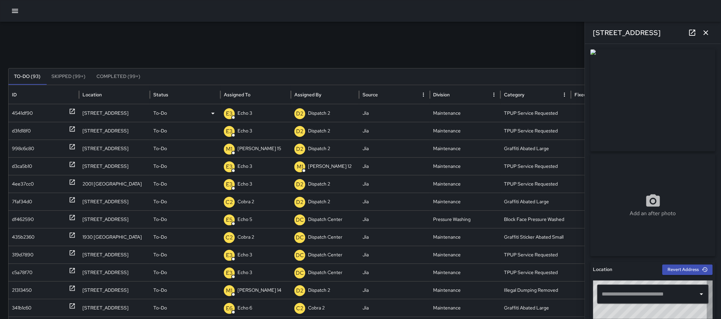
type input "**********"
click at [706, 34] on icon "button" at bounding box center [706, 33] width 8 height 8
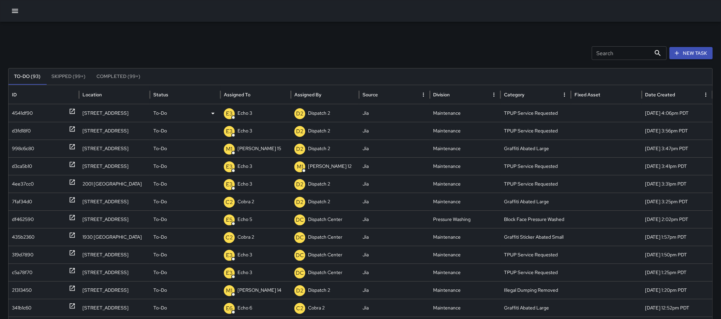
click at [158, 112] on p "To-Do" at bounding box center [160, 113] width 14 height 17
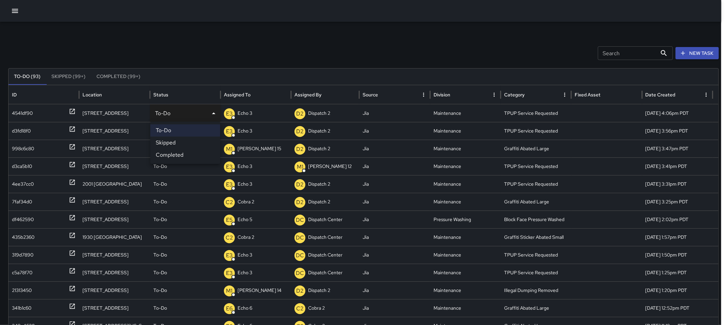
click at [175, 155] on li "Completed" at bounding box center [185, 155] width 70 height 12
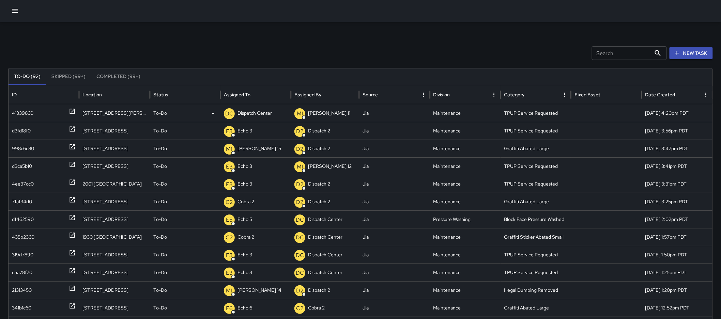
click at [239, 114] on p "Dispatch Center" at bounding box center [254, 113] width 34 height 17
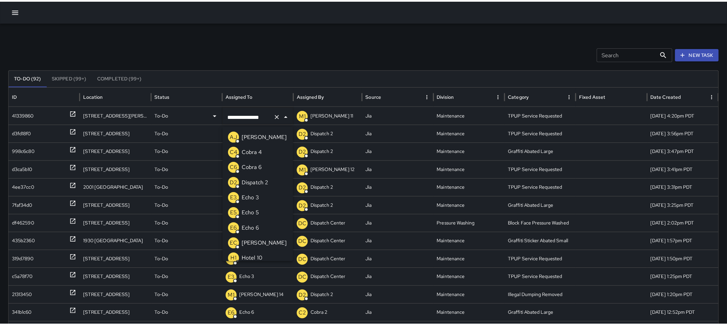
scroll to position [496, 0]
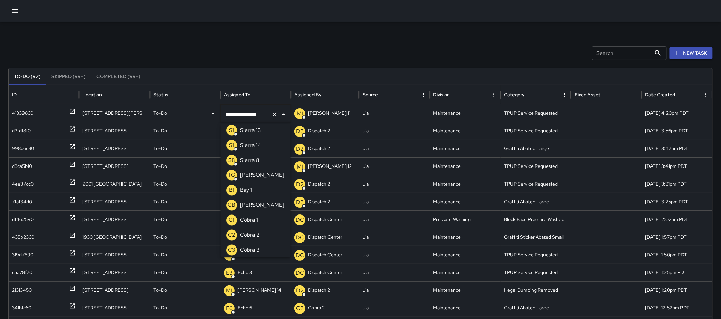
click at [273, 113] on icon "Clear" at bounding box center [274, 114] width 7 height 7
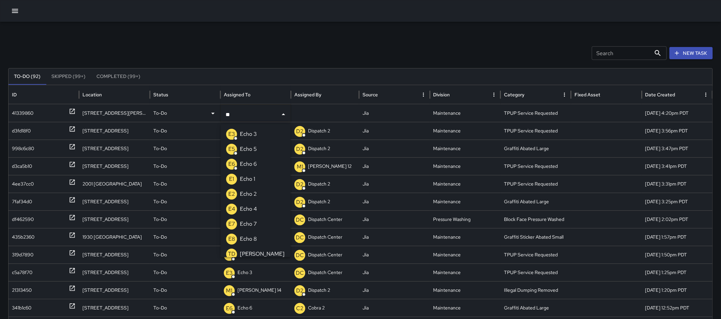
type input "***"
click at [251, 130] on p "Echo 3" at bounding box center [248, 134] width 17 height 8
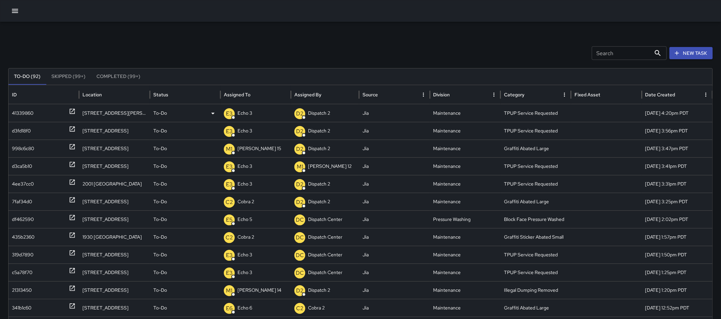
click at [73, 109] on icon at bounding box center [72, 111] width 5 height 5
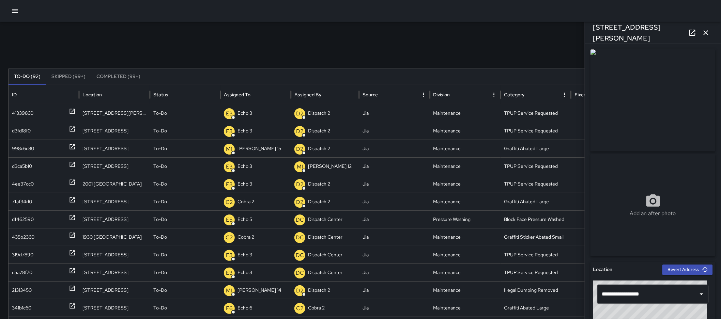
click at [701, 36] on button "button" at bounding box center [706, 33] width 14 height 14
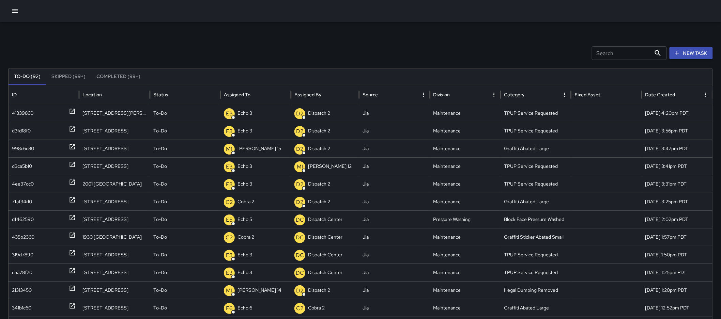
click at [18, 7] on icon "button" at bounding box center [15, 11] width 8 height 8
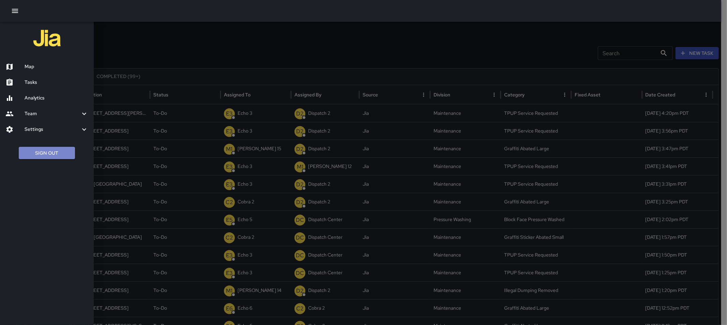
click at [57, 154] on button "Sign Out" at bounding box center [47, 153] width 56 height 13
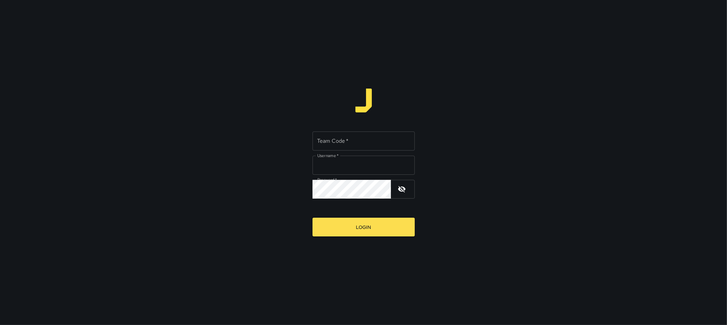
type input "*********"
click at [359, 144] on input "Team Code   *" at bounding box center [363, 141] width 102 height 19
type input "****"
click at [377, 221] on button "Login" at bounding box center [363, 227] width 102 height 19
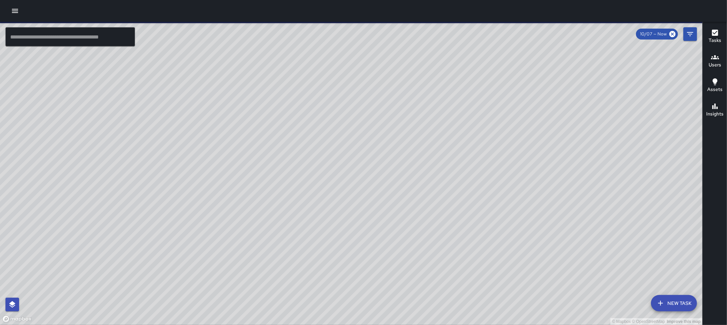
click at [17, 8] on icon "button" at bounding box center [15, 11] width 8 height 8
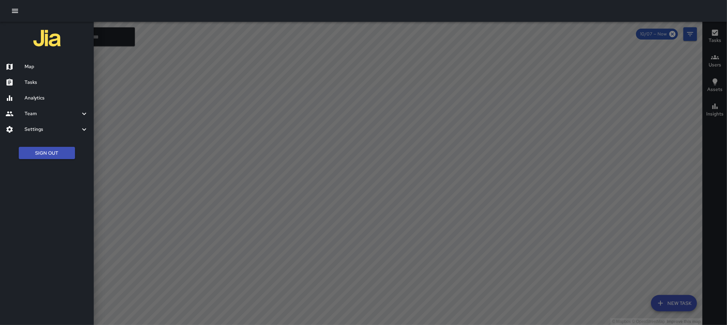
click at [38, 80] on h6 "Tasks" at bounding box center [57, 82] width 64 height 7
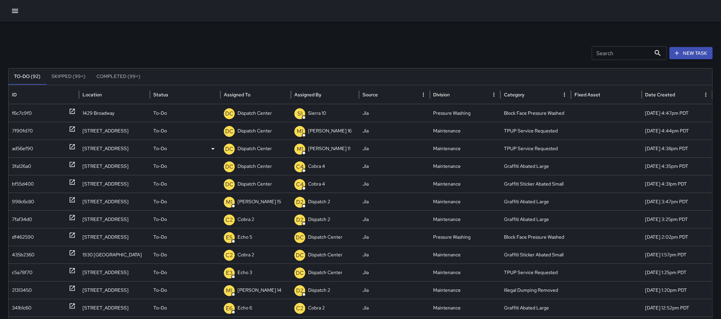
click at [246, 152] on p "Dispatch Center" at bounding box center [254, 148] width 34 height 17
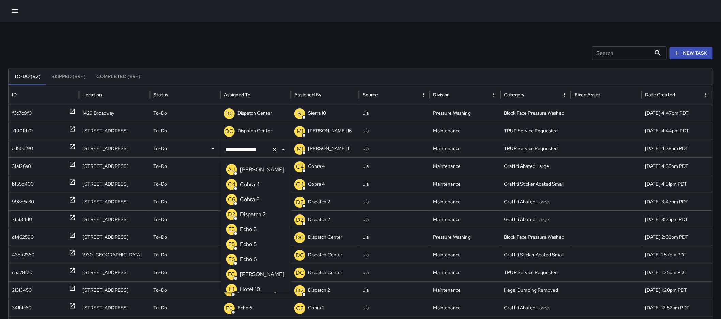
scroll to position [496, 0]
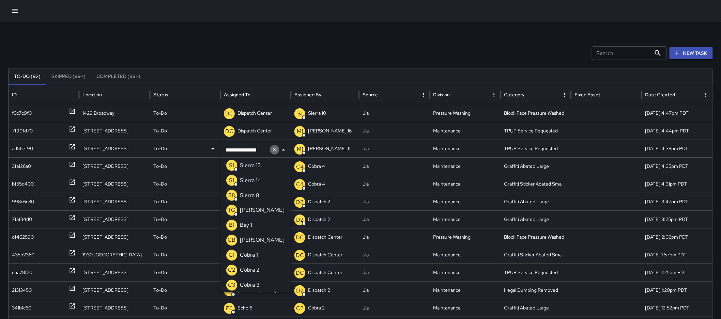
click at [272, 148] on icon "Clear" at bounding box center [274, 149] width 7 height 7
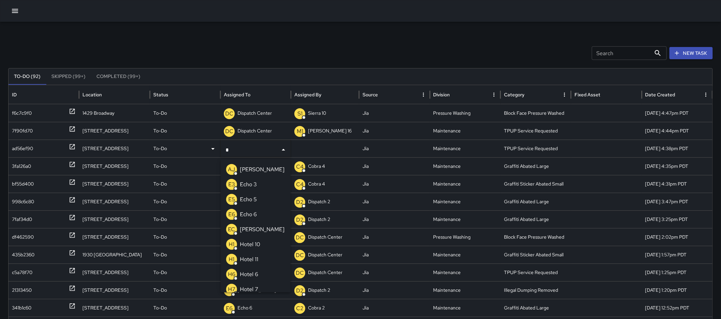
type input "**"
click at [260, 166] on li "E3 Echo 3" at bounding box center [256, 169] width 70 height 15
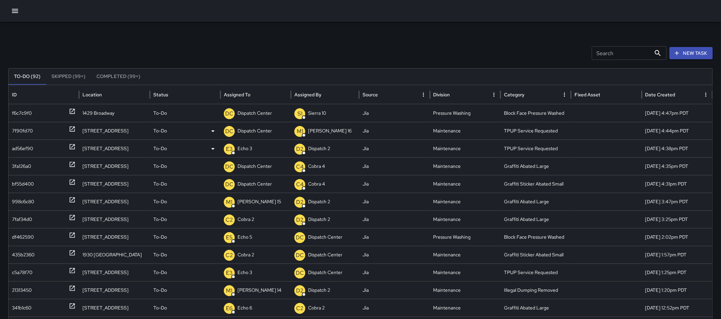
click at [258, 134] on p "Dispatch Center" at bounding box center [254, 130] width 34 height 17
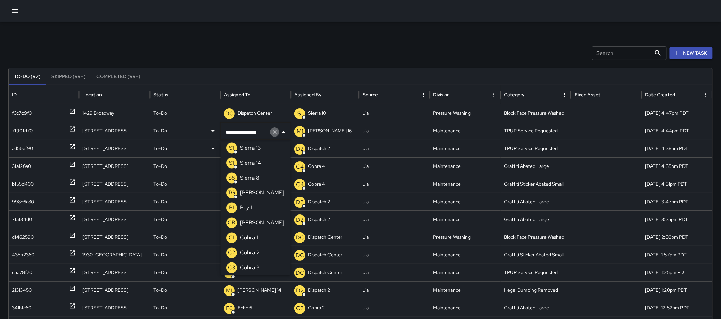
click at [277, 132] on icon "Clear" at bounding box center [274, 132] width 7 height 7
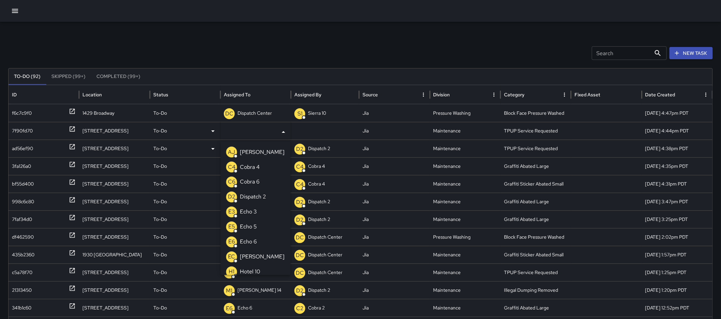
type input "*"
click at [265, 163] on li "E3 Echo 3" at bounding box center [256, 167] width 70 height 15
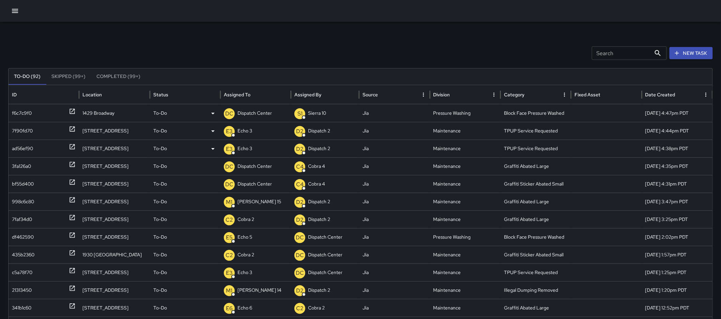
click at [244, 113] on p "Dispatch Center" at bounding box center [254, 113] width 34 height 17
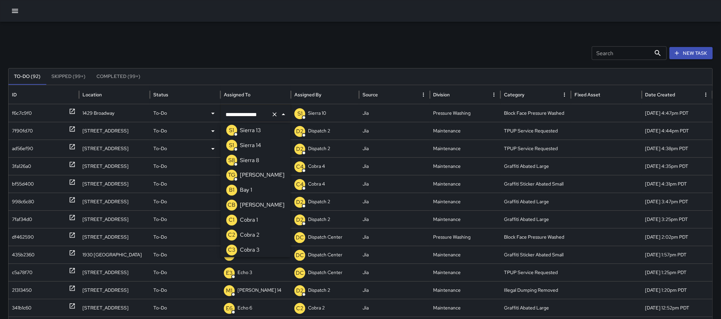
click at [274, 114] on icon "Clear" at bounding box center [274, 114] width 7 height 7
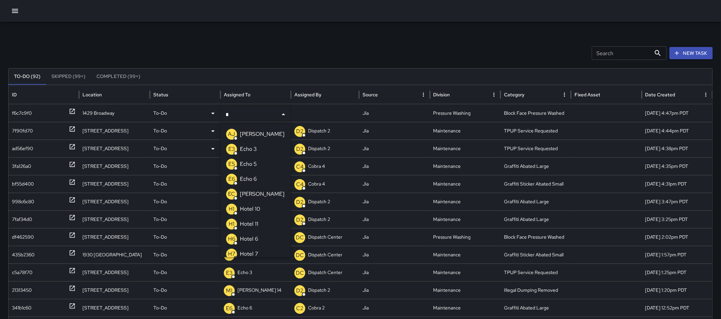
type input "**"
click at [252, 145] on p "Echo 5" at bounding box center [248, 149] width 17 height 8
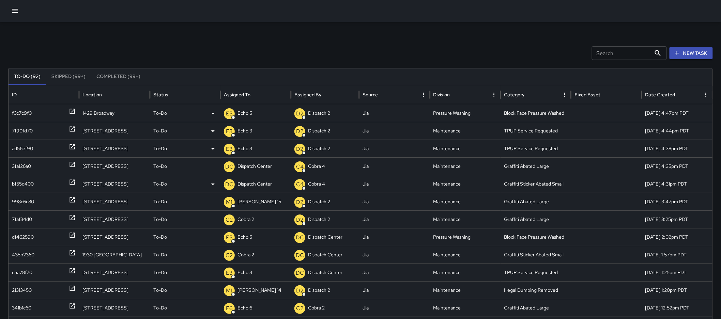
click at [74, 184] on icon at bounding box center [72, 182] width 5 height 5
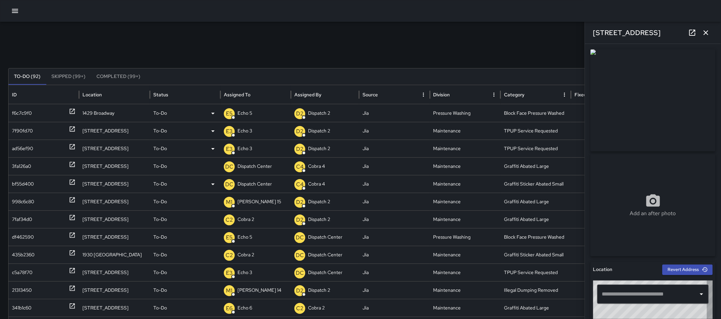
type input "**********"
click at [708, 37] on button "button" at bounding box center [706, 33] width 14 height 14
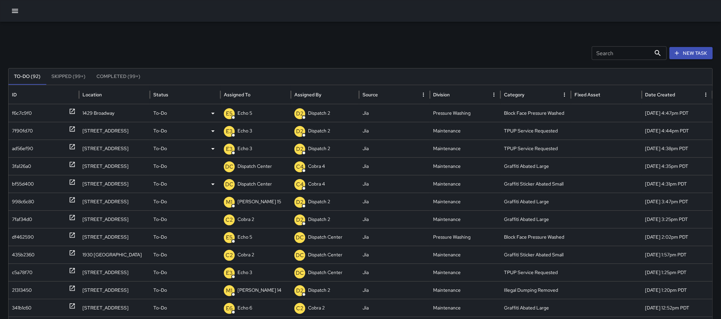
click at [260, 182] on p "Dispatch Center" at bounding box center [254, 183] width 34 height 17
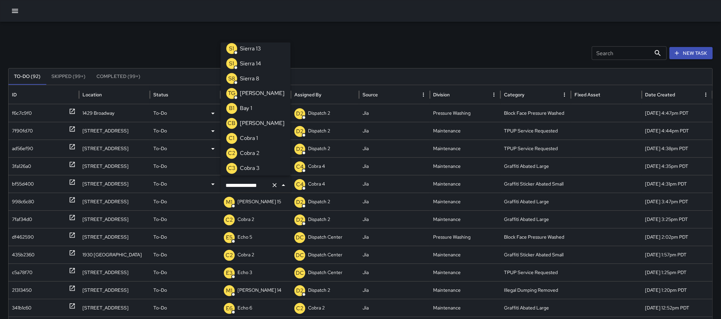
click at [273, 182] on icon "Clear" at bounding box center [274, 185] width 7 height 7
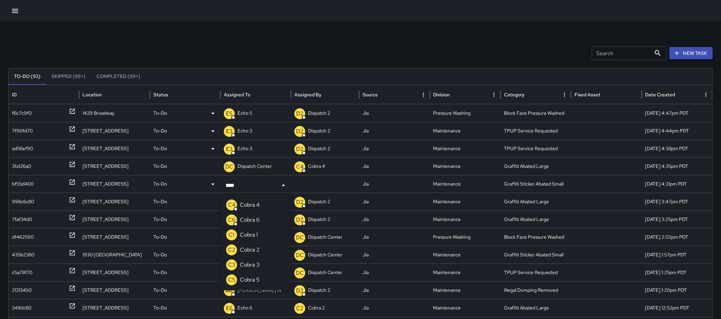
type input "*****"
click at [266, 247] on li "C2 Cobra 2" at bounding box center [256, 250] width 70 height 15
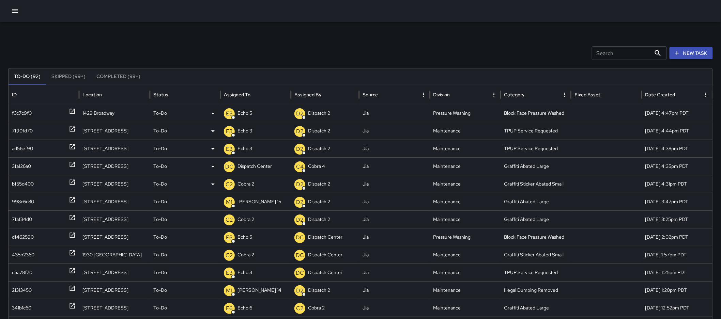
click at [256, 164] on p "Dispatch Center" at bounding box center [254, 166] width 34 height 17
click at [338, 57] on div "Search Search New Task" at bounding box center [360, 53] width 705 height 14
click at [259, 179] on div "C2 Cobra 2" at bounding box center [256, 183] width 64 height 17
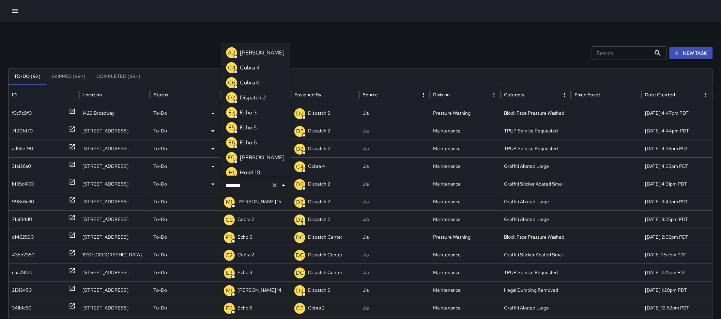
scroll to position [391, 0]
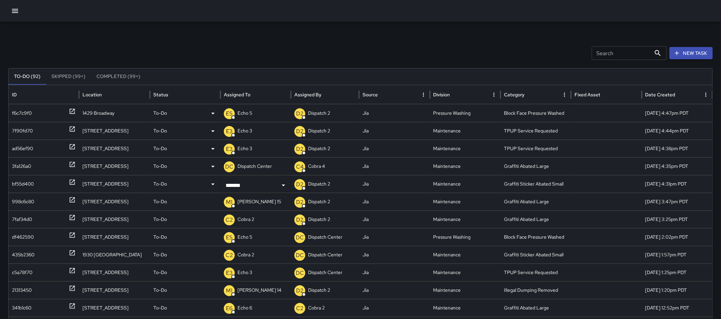
click at [331, 55] on div "Search Search New Task" at bounding box center [360, 53] width 705 height 14
click at [253, 181] on p "Cobra 2" at bounding box center [245, 183] width 17 height 17
click at [313, 48] on div "Search Search New Task" at bounding box center [360, 53] width 705 height 14
click at [70, 165] on icon at bounding box center [72, 164] width 5 height 5
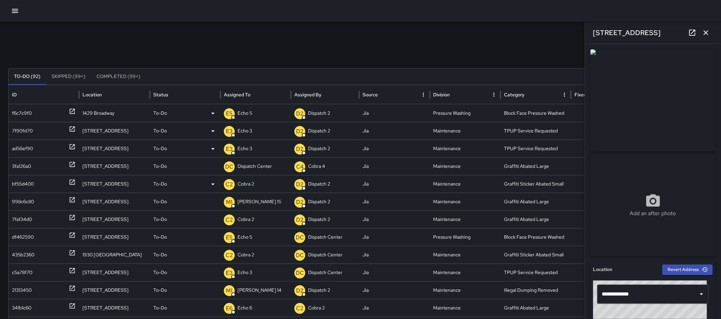
click at [710, 29] on icon "button" at bounding box center [706, 33] width 8 height 8
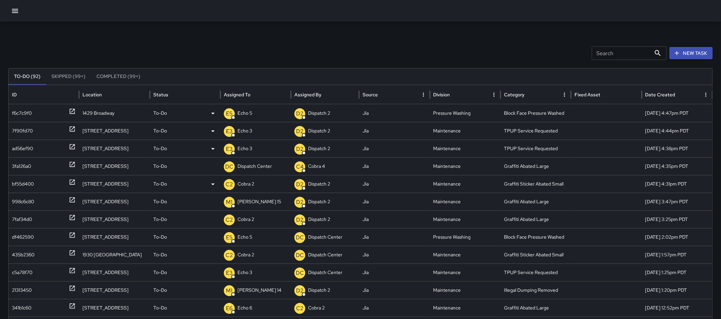
click at [258, 167] on p "Dispatch Center" at bounding box center [254, 166] width 34 height 17
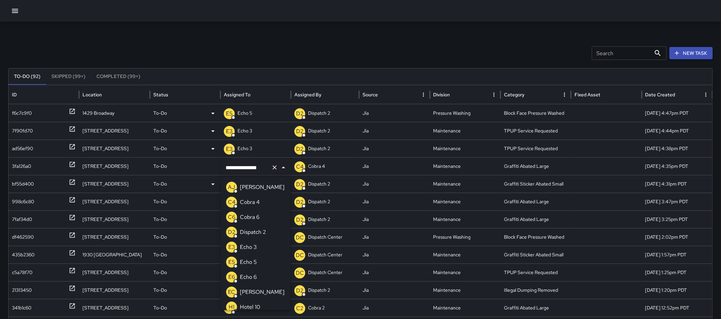
scroll to position [496, 0]
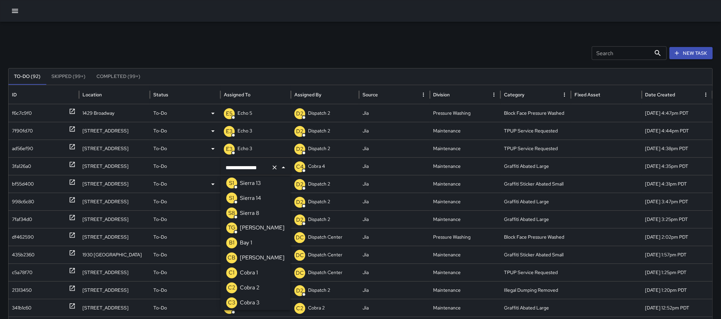
click at [271, 167] on icon "Clear" at bounding box center [274, 167] width 7 height 7
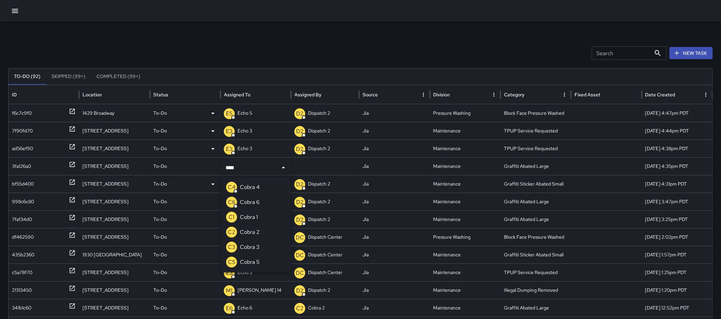
type input "*****"
click at [257, 237] on div "C2 Cobra 2" at bounding box center [242, 232] width 33 height 11
type input "***"
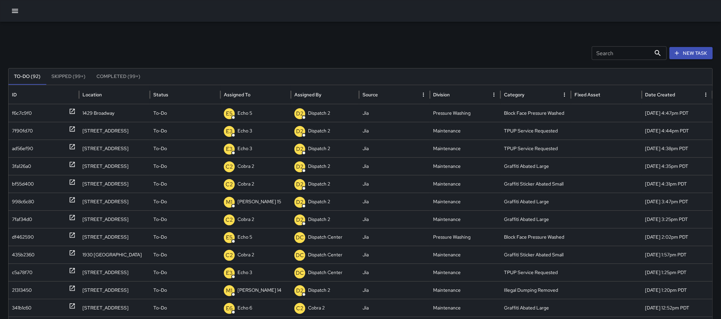
click at [386, 48] on div "Search Search New Task" at bounding box center [360, 53] width 705 height 14
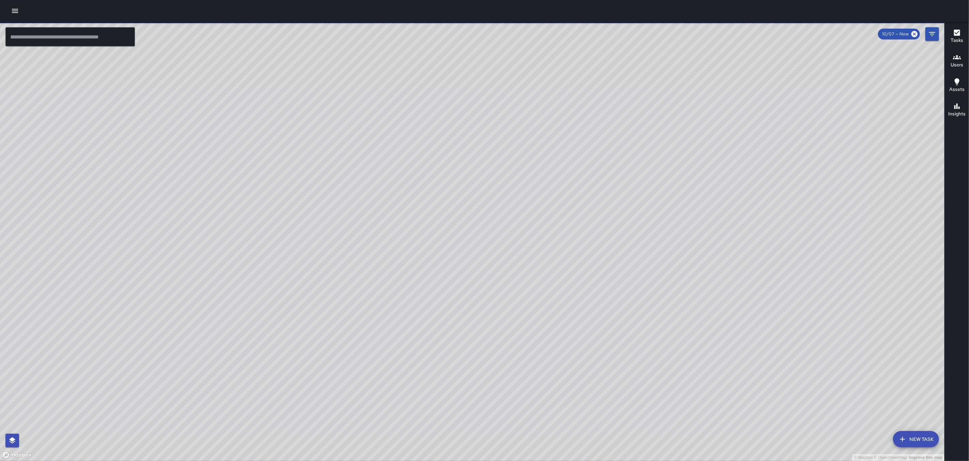
drag, startPoint x: 392, startPoint y: 314, endPoint x: 438, endPoint y: 137, distance: 183.6
click at [438, 137] on div "© Mapbox © OpenStreetMap Improve this map" at bounding box center [472, 241] width 944 height 439
drag, startPoint x: 356, startPoint y: 315, endPoint x: 345, endPoint y: 257, distance: 59.3
click at [352, 230] on div "© Mapbox © OpenStreetMap Improve this map" at bounding box center [472, 241] width 944 height 439
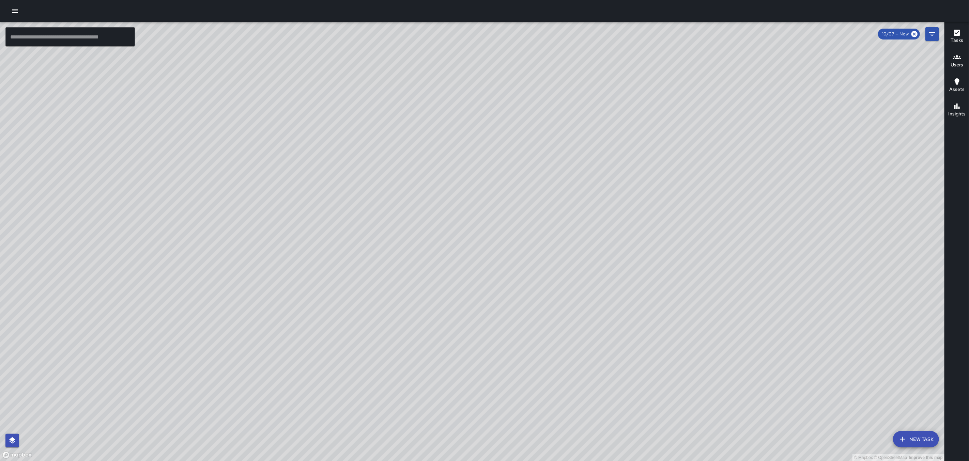
drag, startPoint x: 515, startPoint y: 185, endPoint x: 434, endPoint y: 349, distance: 182.5
click at [434, 349] on div "© Mapbox © OpenStreetMap Improve this map" at bounding box center [472, 241] width 944 height 439
drag, startPoint x: 588, startPoint y: 163, endPoint x: 479, endPoint y: 343, distance: 211.2
click at [479, 343] on div "© Mapbox © OpenStreetMap Improve this map" at bounding box center [472, 241] width 944 height 439
drag, startPoint x: 709, startPoint y: 76, endPoint x: 482, endPoint y: 231, distance: 274.0
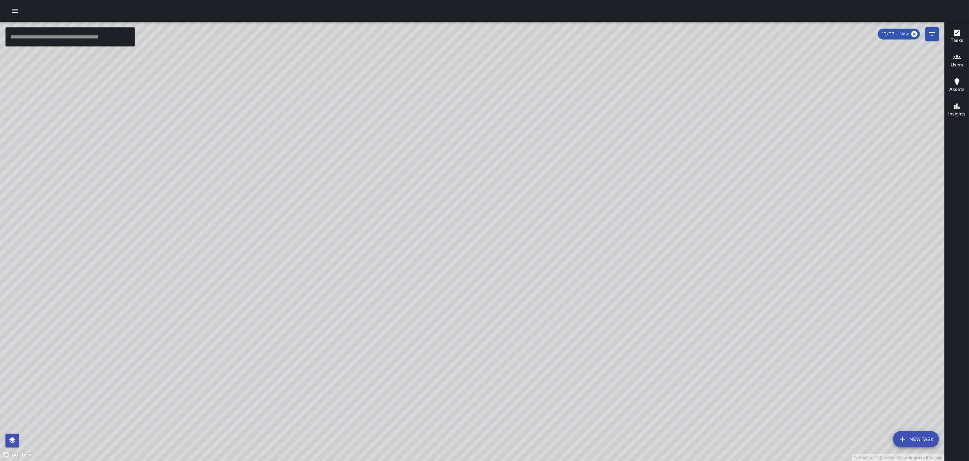
click at [482, 231] on div "© Mapbox © OpenStreetMap Improve this map" at bounding box center [472, 241] width 944 height 439
drag, startPoint x: 358, startPoint y: 274, endPoint x: 389, endPoint y: 144, distance: 133.5
click at [387, 145] on div "© Mapbox © OpenStreetMap Improve this map" at bounding box center [472, 241] width 944 height 439
drag, startPoint x: 335, startPoint y: 238, endPoint x: 451, endPoint y: 189, distance: 126.1
click at [451, 189] on div "© Mapbox © OpenStreetMap Improve this map" at bounding box center [472, 241] width 944 height 439
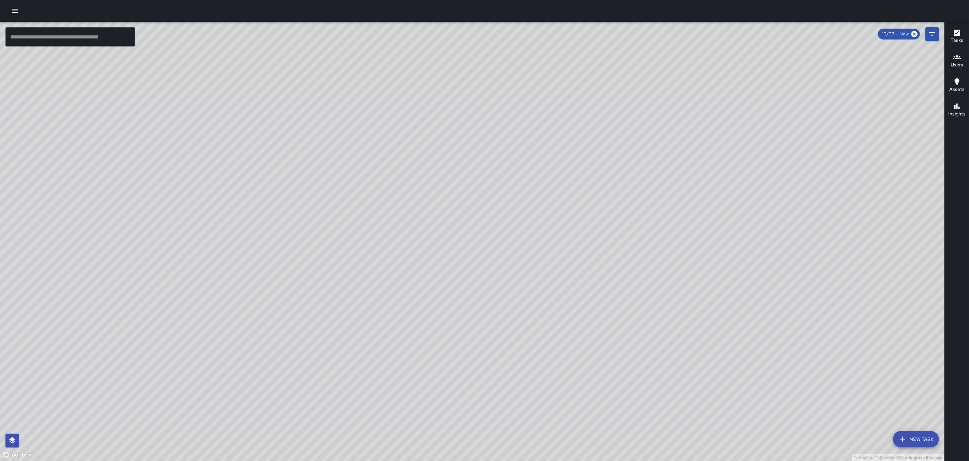
drag, startPoint x: 323, startPoint y: 266, endPoint x: 482, endPoint y: 251, distance: 160.5
click at [482, 251] on div "© Mapbox © OpenStreetMap Improve this map" at bounding box center [472, 241] width 944 height 439
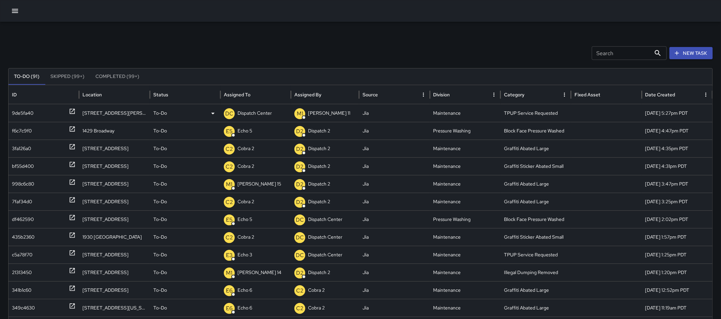
click at [254, 113] on p "Dispatch Center" at bounding box center [254, 113] width 34 height 17
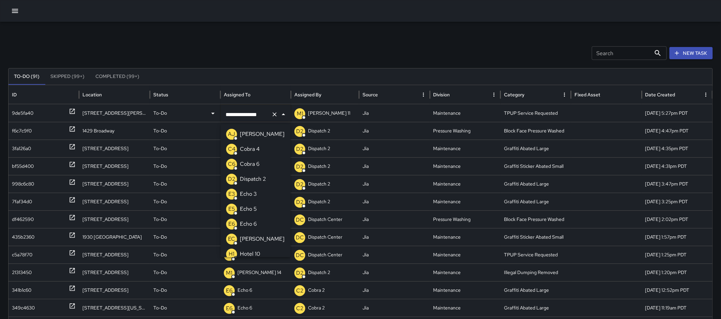
scroll to position [496, 0]
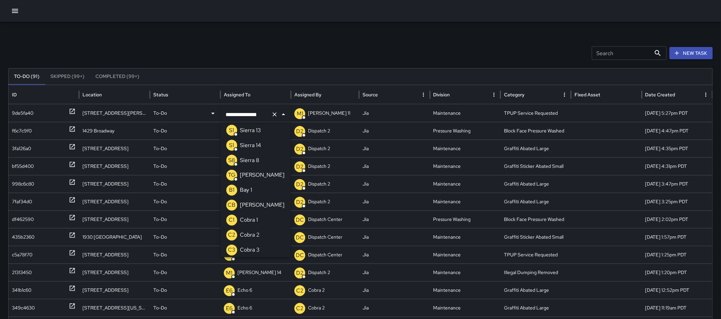
click at [275, 117] on icon "Clear" at bounding box center [274, 114] width 7 height 7
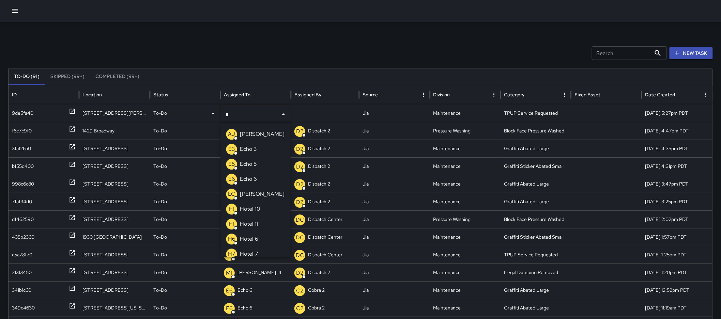
type input "**"
click at [247, 136] on p "Echo 3" at bounding box center [248, 134] width 17 height 8
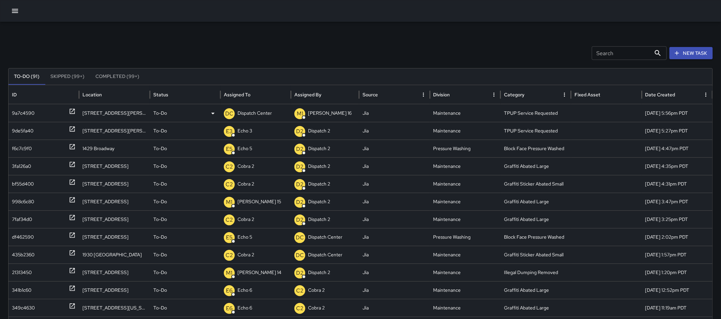
click at [242, 114] on p "Dispatch Center" at bounding box center [254, 113] width 34 height 17
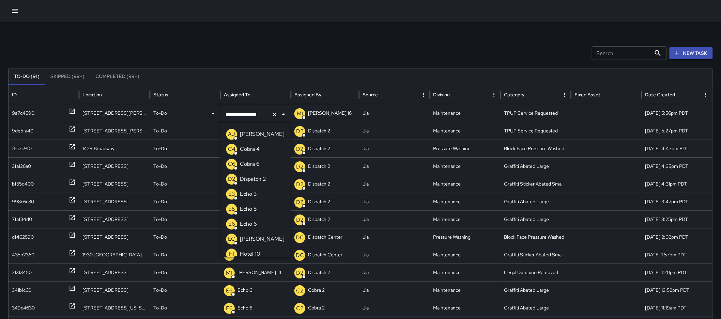
scroll to position [496, 0]
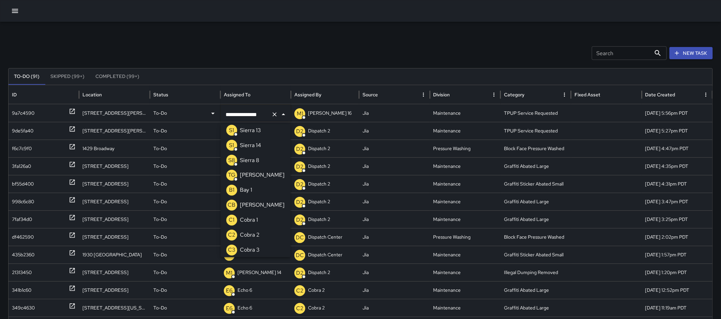
click at [273, 115] on icon "Clear" at bounding box center [274, 114] width 7 height 7
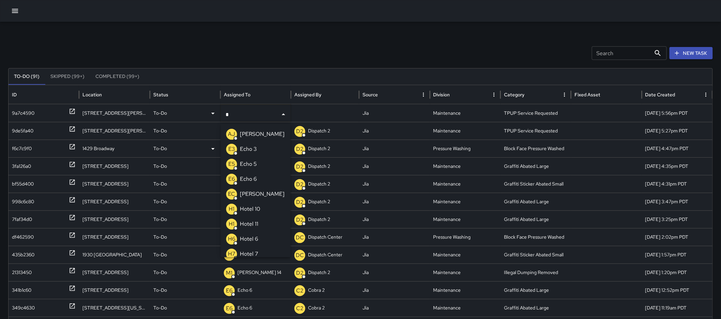
click at [260, 146] on li "E3 Echo 3" at bounding box center [256, 149] width 70 height 15
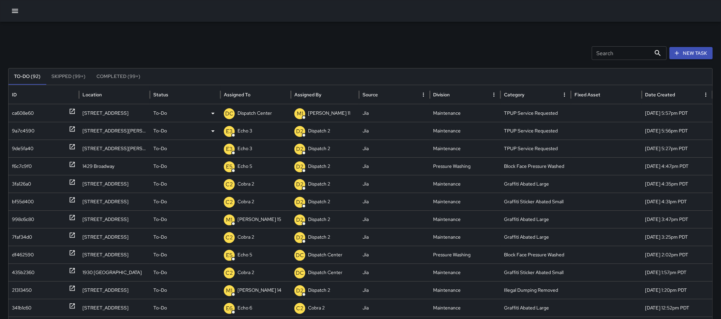
click at [259, 117] on p "Dispatch Center" at bounding box center [254, 113] width 34 height 17
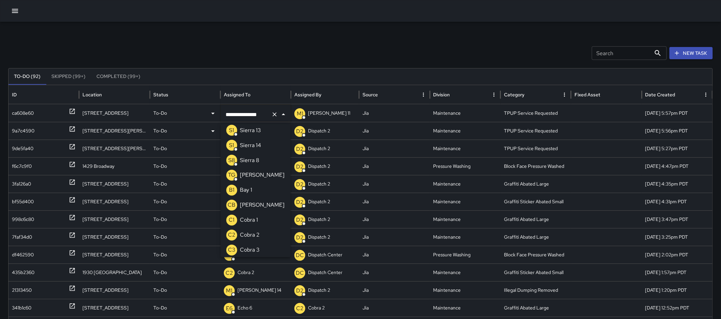
click at [274, 117] on icon "Clear" at bounding box center [274, 114] width 7 height 7
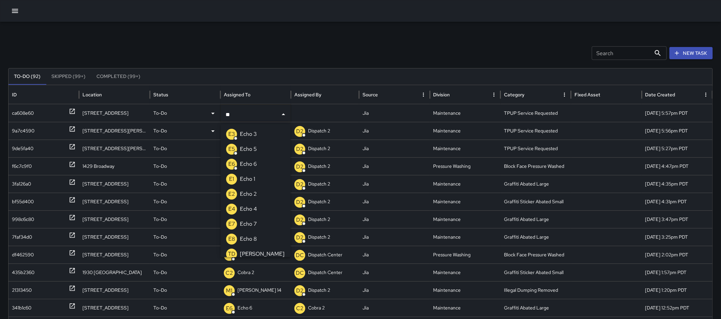
type input "***"
click at [261, 132] on li "E3 Echo 3" at bounding box center [256, 134] width 70 height 15
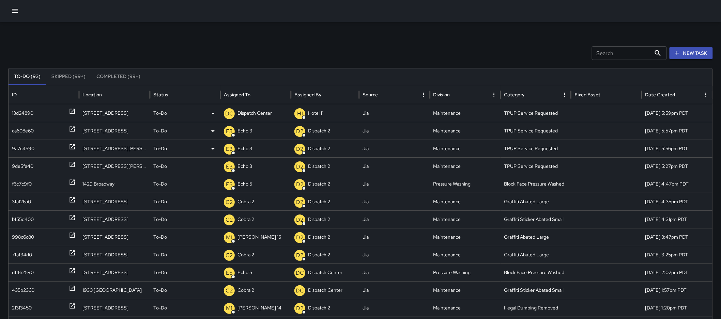
click at [265, 109] on p "Dispatch Center" at bounding box center [254, 113] width 34 height 17
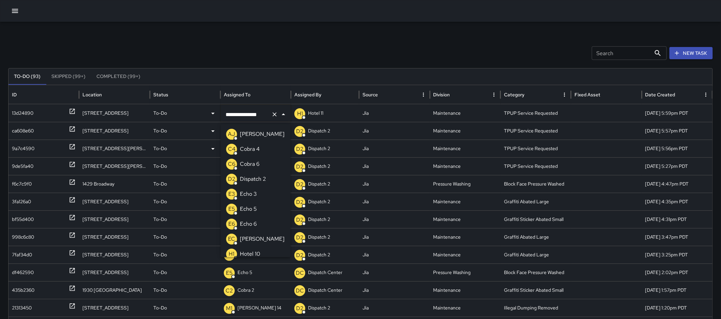
scroll to position [481, 0]
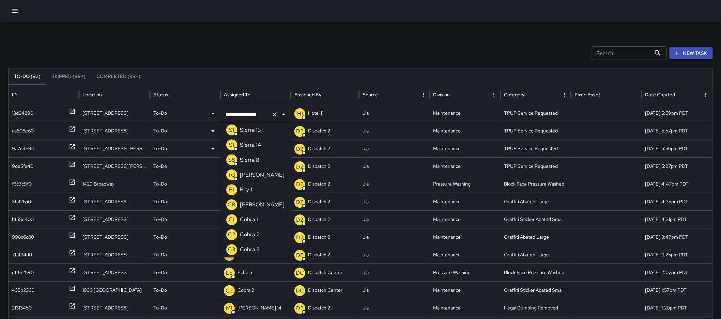
click at [274, 111] on icon "Clear" at bounding box center [274, 114] width 7 height 7
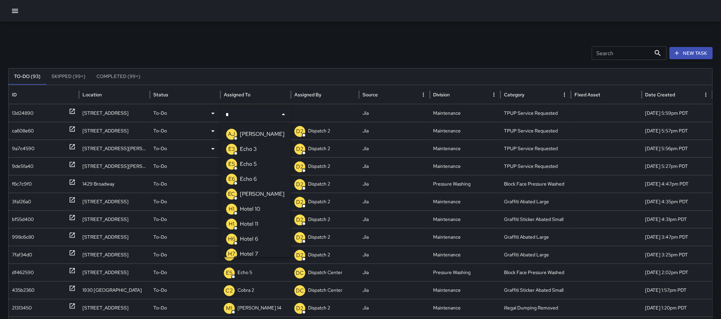
type input "**"
click at [232, 137] on p "E3" at bounding box center [231, 134] width 7 height 8
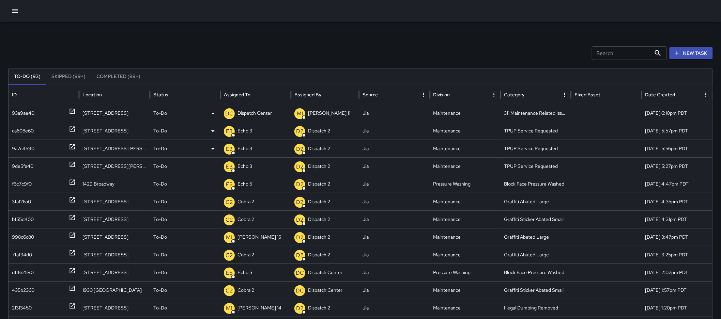
click at [70, 111] on icon at bounding box center [72, 111] width 7 height 7
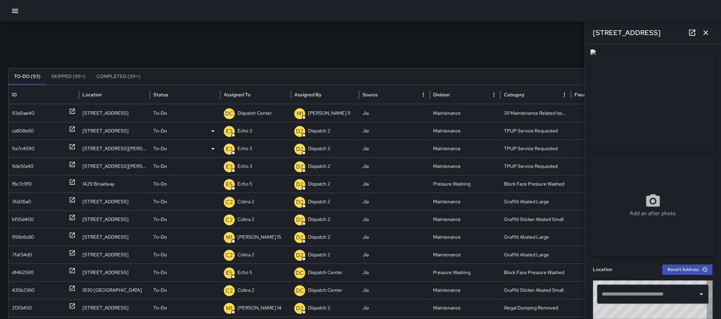
type input "**********"
drag, startPoint x: 704, startPoint y: 33, endPoint x: 410, endPoint y: 31, distance: 294.7
click at [705, 33] on icon "button" at bounding box center [706, 33] width 8 height 8
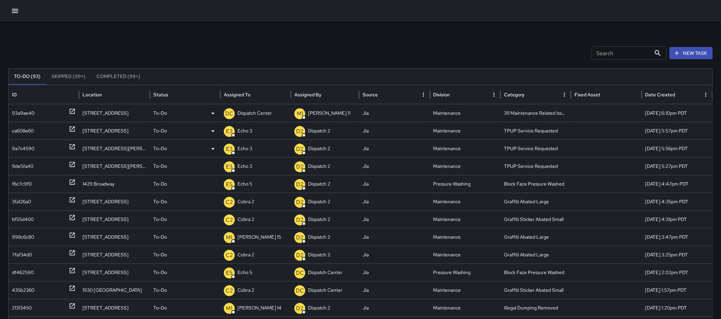
drag, startPoint x: 73, startPoint y: 109, endPoint x: 84, endPoint y: 109, distance: 11.2
click at [73, 109] on icon at bounding box center [72, 111] width 7 height 7
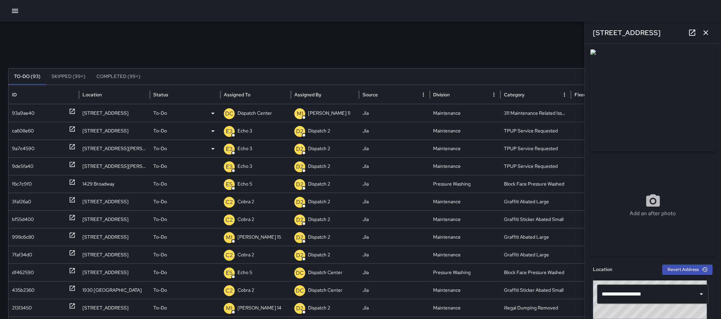
click at [130, 114] on div "[STREET_ADDRESS]" at bounding box center [114, 113] width 71 height 18
drag, startPoint x: 124, startPoint y: 112, endPoint x: 83, endPoint y: 112, distance: 41.6
click at [83, 112] on div "[STREET_ADDRESS]" at bounding box center [114, 113] width 71 height 18
copy div "[STREET_ADDRESS]"
click at [710, 34] on icon "button" at bounding box center [706, 33] width 8 height 8
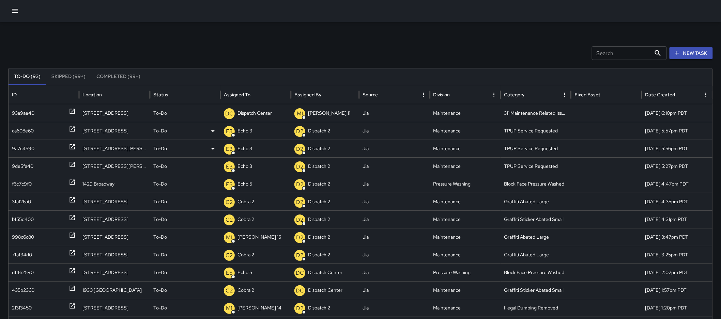
click at [58, 49] on div "Search Search New Task" at bounding box center [360, 53] width 705 height 14
click at [72, 111] on icon at bounding box center [72, 111] width 7 height 7
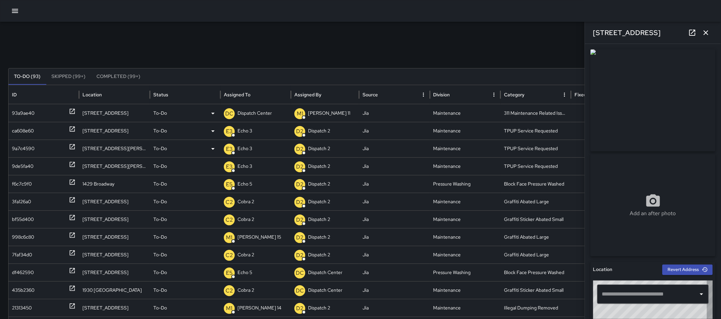
type input "**********"
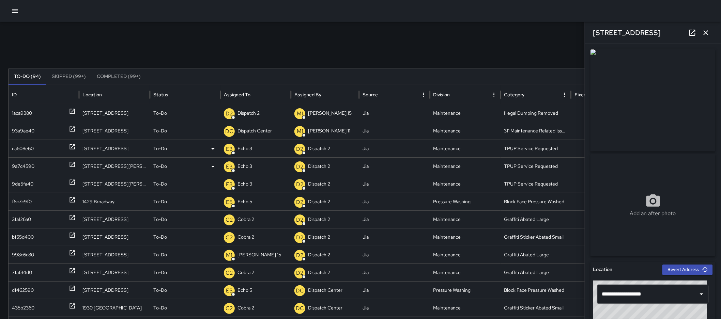
click at [711, 30] on div "[STREET_ADDRESS]" at bounding box center [653, 33] width 136 height 22
click at [711, 30] on button "button" at bounding box center [706, 33] width 14 height 14
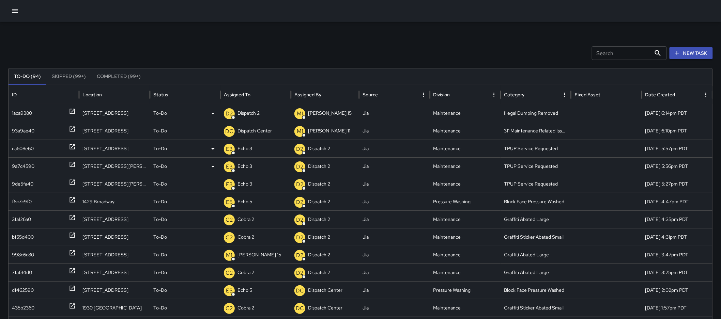
click at [70, 108] on icon at bounding box center [72, 111] width 7 height 7
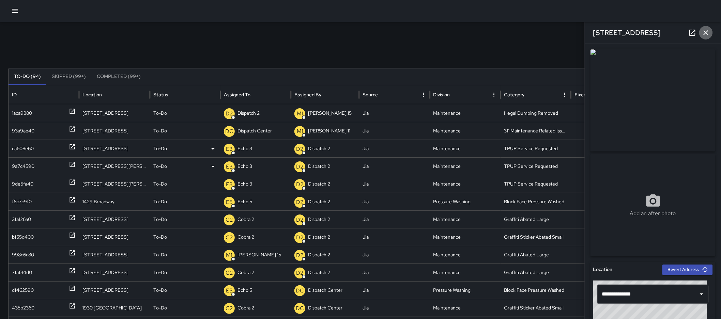
click at [704, 32] on icon "button" at bounding box center [706, 33] width 8 height 8
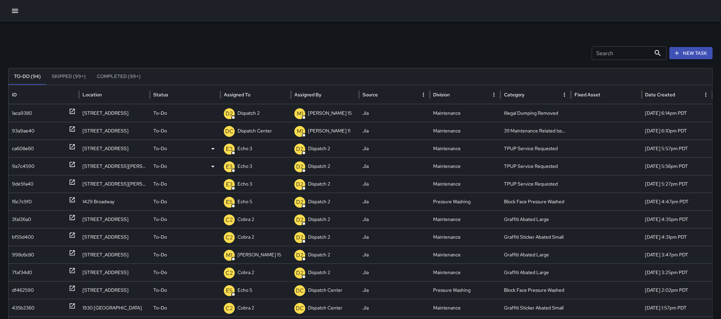
click at [697, 53] on button "New Task" at bounding box center [690, 53] width 43 height 13
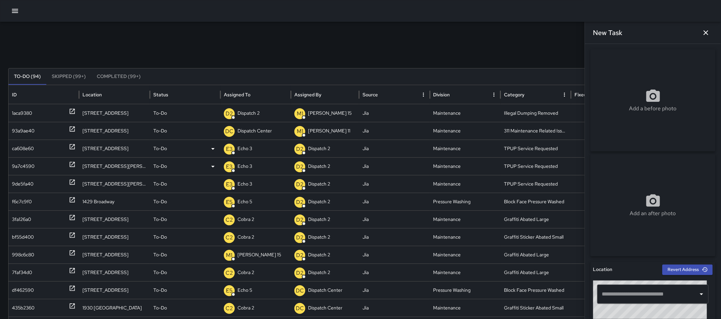
click at [660, 293] on input "text" at bounding box center [647, 294] width 95 height 13
paste input "**********"
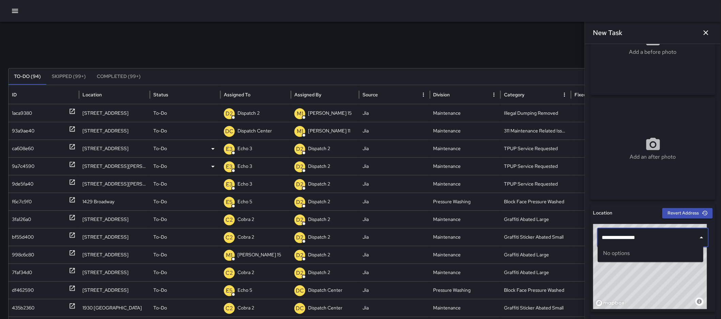
scroll to position [61, 0]
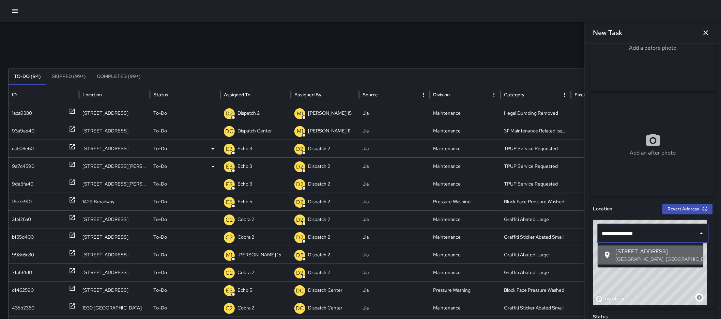
click at [660, 254] on span "[STREET_ADDRESS]" at bounding box center [656, 252] width 82 height 8
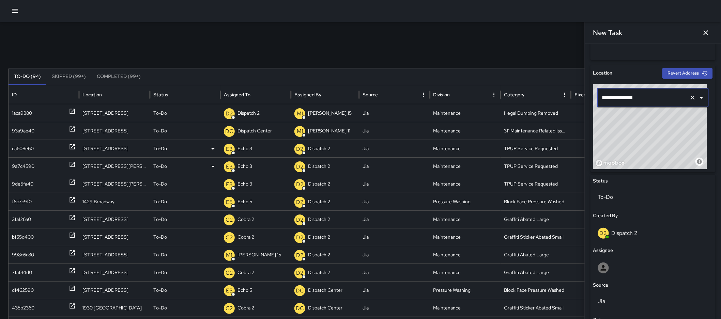
scroll to position [198, 0]
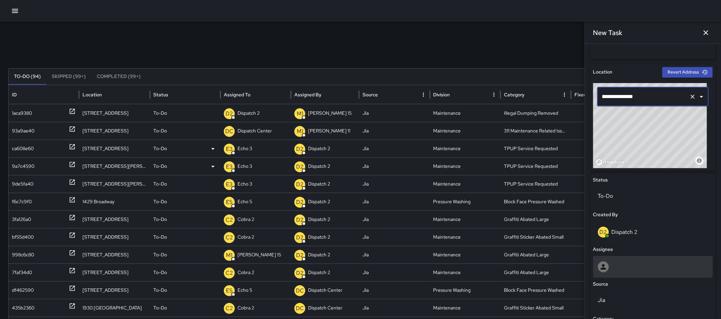
type input "**********"
click at [609, 274] on div at bounding box center [653, 267] width 120 height 22
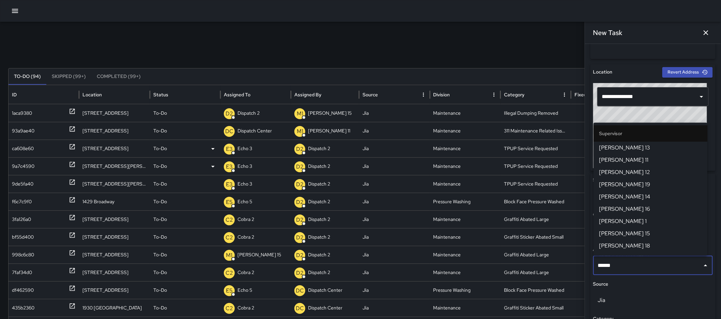
type input "*******"
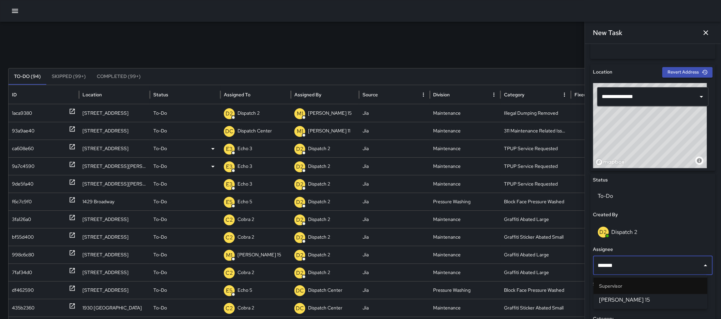
click at [618, 298] on span "[PERSON_NAME] 15" at bounding box center [650, 300] width 103 height 8
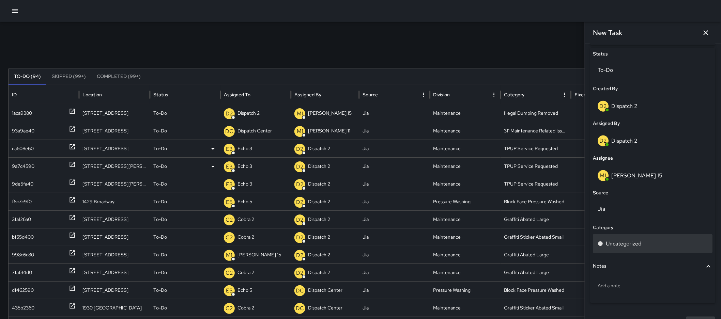
scroll to position [331, 0]
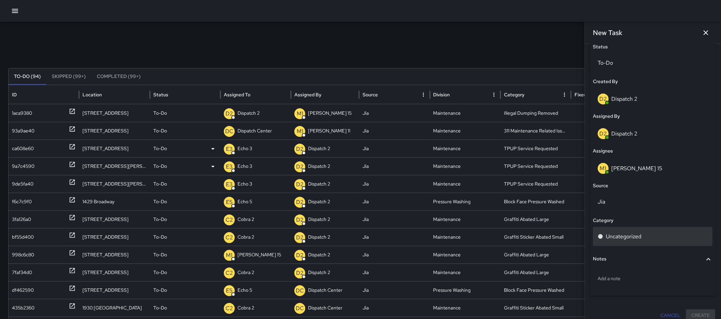
click at [643, 239] on div "Uncategorized" at bounding box center [653, 237] width 110 height 8
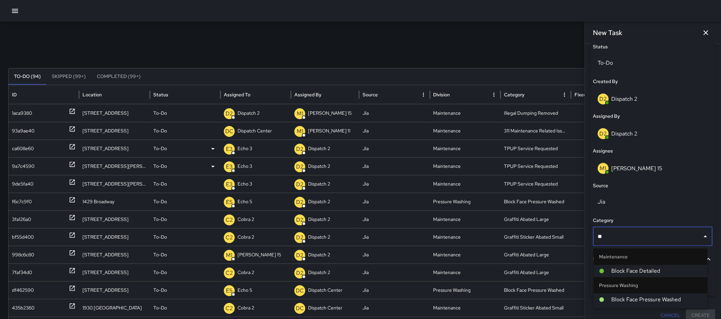
type input "***"
click at [628, 271] on span "Block Face Detailed" at bounding box center [656, 271] width 91 height 8
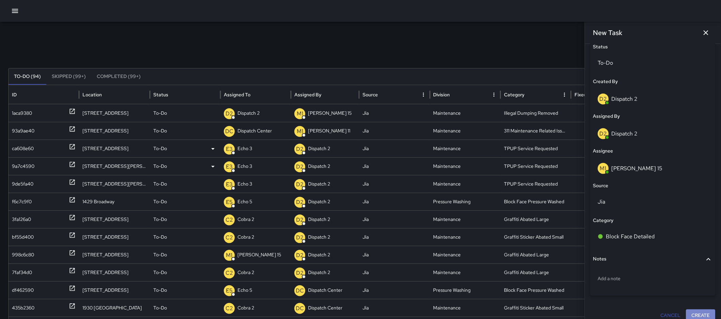
click at [688, 313] on button "Create" at bounding box center [700, 316] width 29 height 13
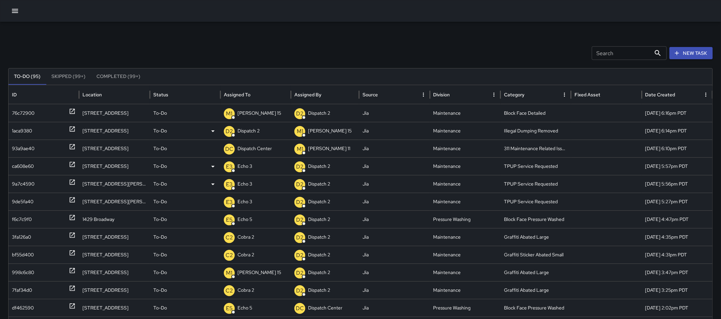
click at [70, 128] on icon at bounding box center [72, 129] width 7 height 7
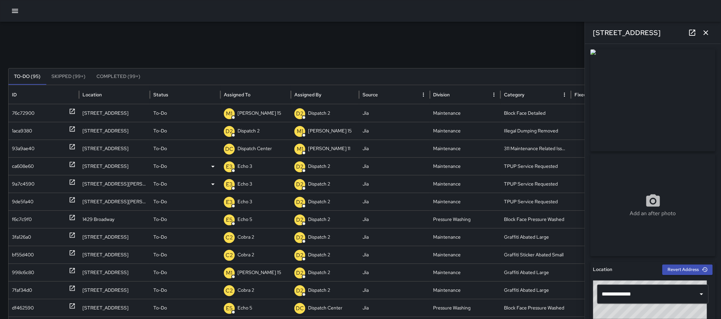
click at [703, 32] on icon "button" at bounding box center [706, 33] width 8 height 8
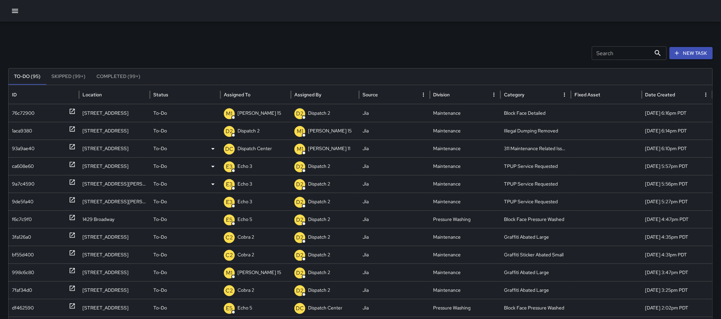
click at [76, 147] on icon at bounding box center [72, 146] width 7 height 7
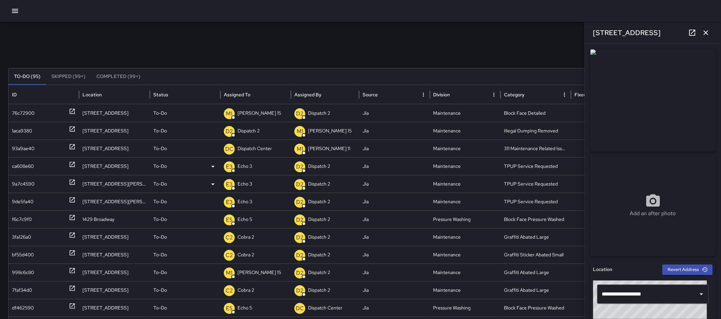
click at [709, 31] on icon "button" at bounding box center [706, 33] width 8 height 8
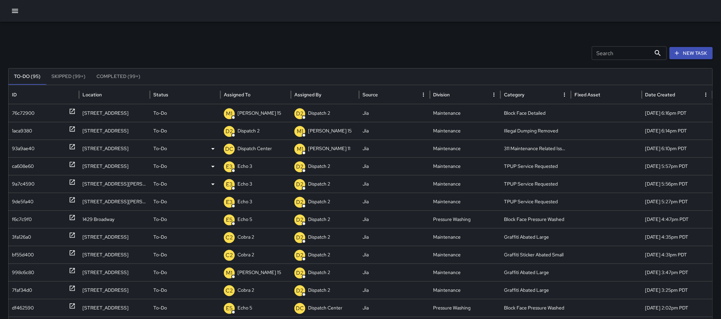
click at [214, 150] on icon at bounding box center [213, 149] width 8 height 8
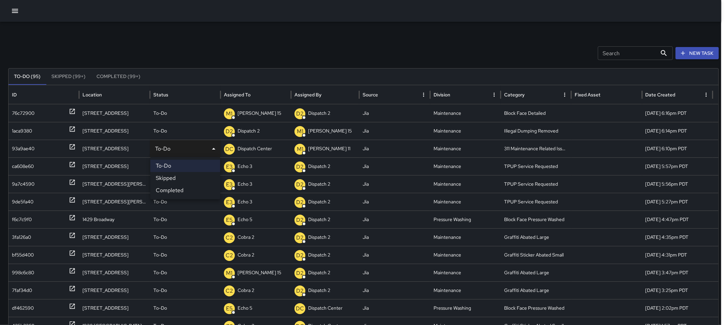
click at [214, 150] on div at bounding box center [363, 162] width 727 height 325
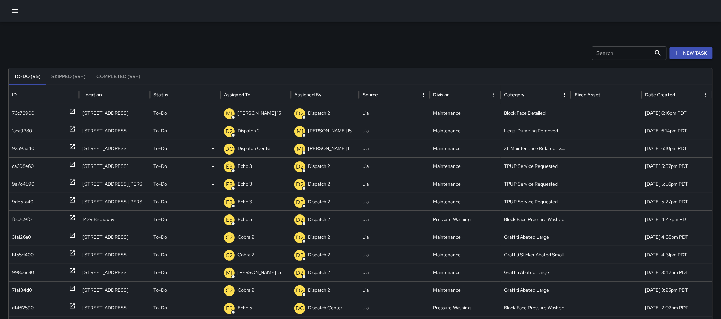
click at [158, 145] on p "To-Do" at bounding box center [160, 148] width 14 height 17
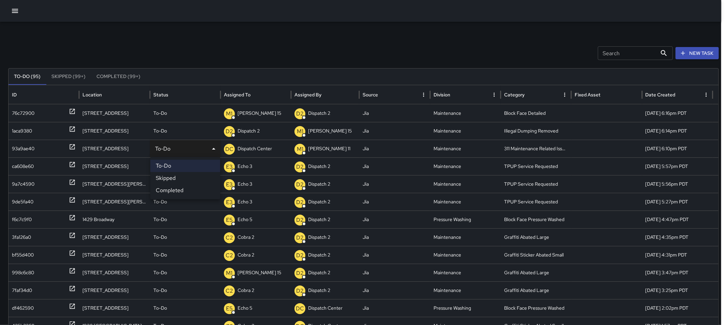
click at [278, 47] on div at bounding box center [363, 162] width 727 height 325
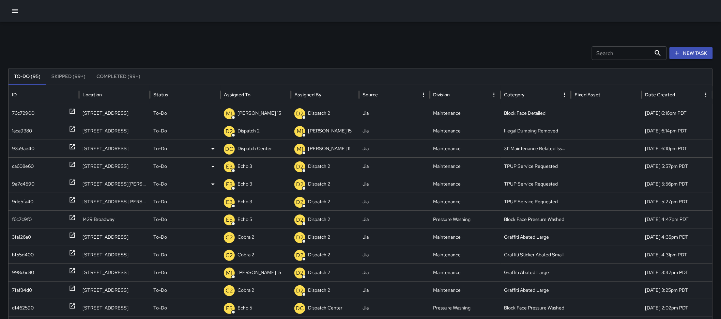
click at [72, 148] on icon at bounding box center [72, 146] width 7 height 7
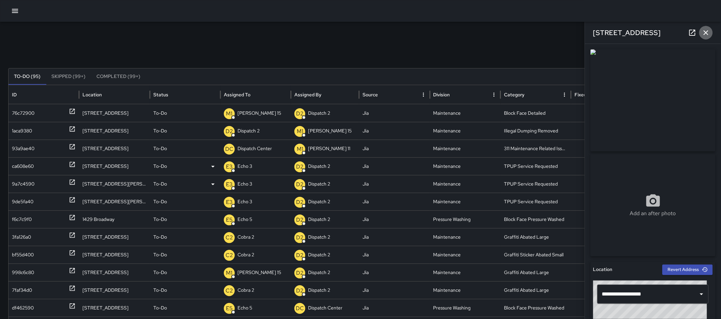
click at [709, 29] on icon "button" at bounding box center [706, 33] width 8 height 8
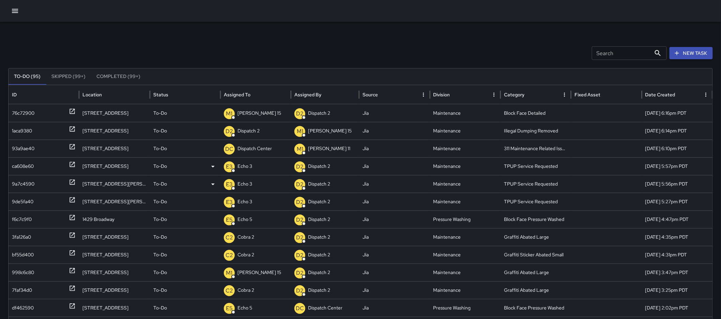
click at [166, 151] on p "To-Do" at bounding box center [160, 148] width 14 height 17
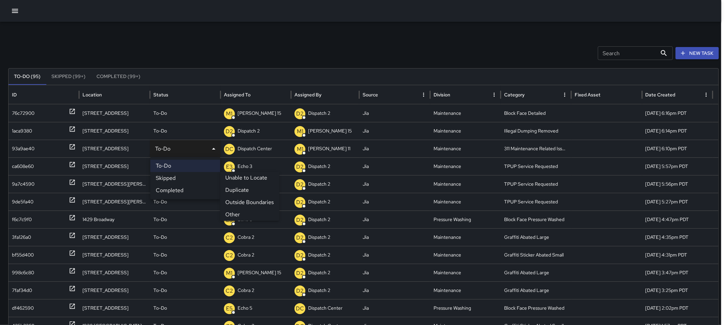
click at [167, 180] on li "Skipped" at bounding box center [185, 178] width 70 height 12
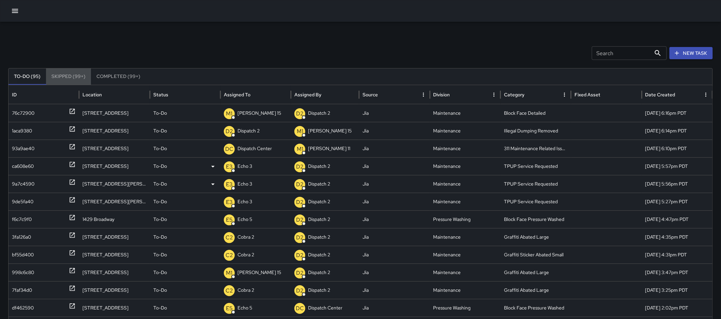
click at [56, 76] on button "Skipped (99+)" at bounding box center [68, 76] width 45 height 16
click at [73, 110] on icon at bounding box center [72, 111] width 7 height 7
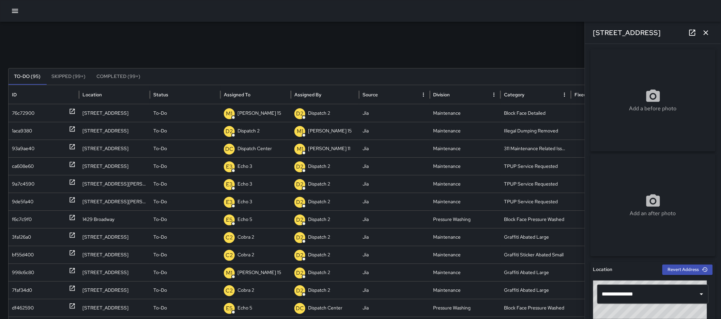
click at [709, 36] on icon "button" at bounding box center [706, 33] width 8 height 8
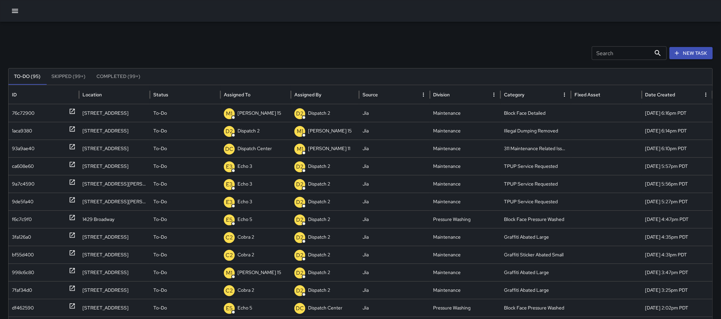
click at [74, 79] on button "Skipped (99+)" at bounding box center [68, 76] width 45 height 16
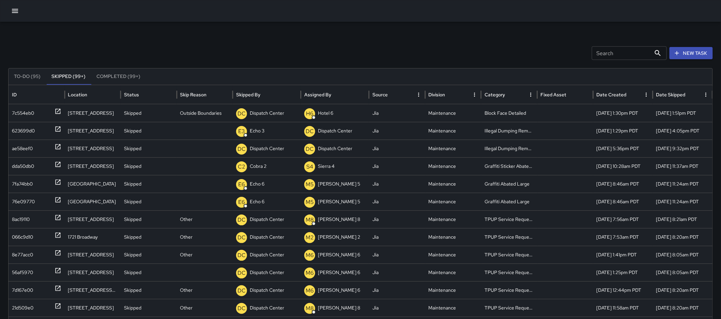
click at [40, 74] on button "To-Do (95)" at bounding box center [27, 76] width 37 height 16
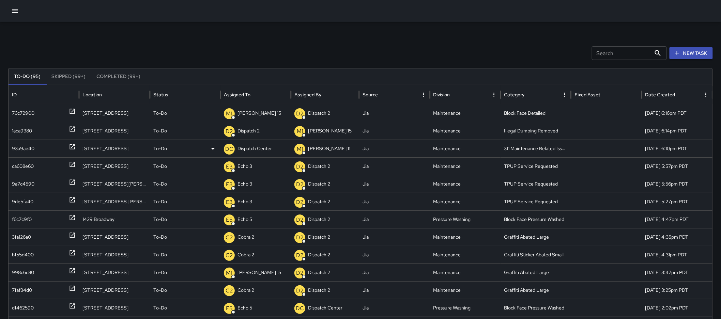
click at [164, 152] on p "To-Do" at bounding box center [160, 148] width 14 height 17
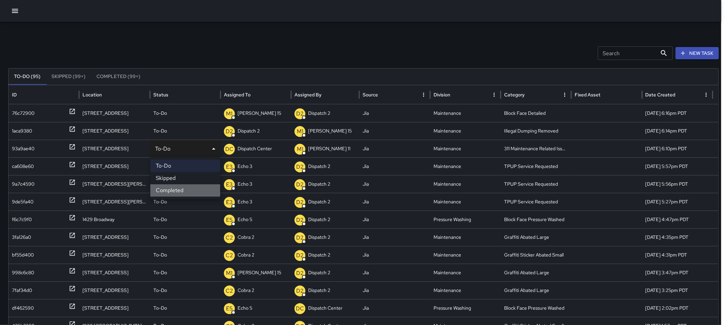
click at [166, 189] on li "Completed" at bounding box center [185, 190] width 70 height 12
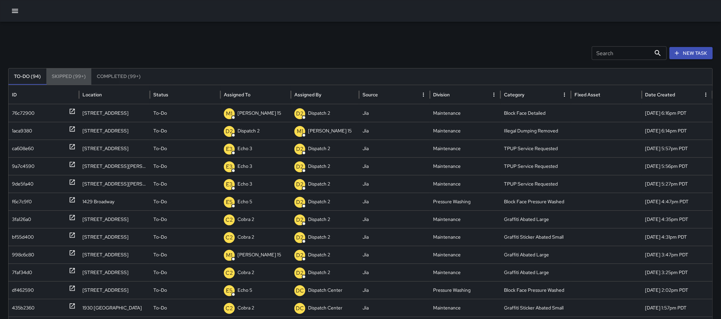
click at [82, 79] on button "Skipped (99+)" at bounding box center [68, 76] width 45 height 16
click at [70, 125] on div at bounding box center [72, 130] width 7 height 17
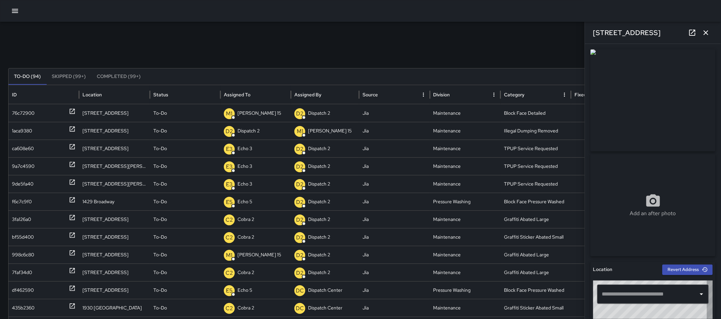
type input "**********"
drag, startPoint x: 643, startPoint y: 28, endPoint x: 587, endPoint y: 41, distance: 57.0
click at [587, 41] on div "[STREET_ADDRESS]" at bounding box center [653, 33] width 136 height 22
copy h6 "[STREET_ADDRESS]"
drag, startPoint x: 726, startPoint y: 141, endPoint x: 726, endPoint y: 157, distance: 16.4
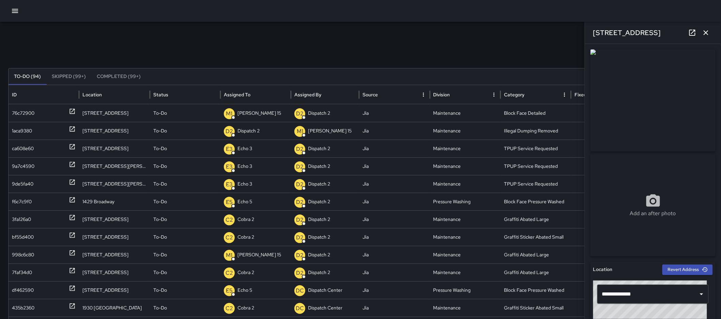
drag, startPoint x: 726, startPoint y: 157, endPoint x: 498, endPoint y: 27, distance: 262.8
click at [498, 27] on div "Search Search New Task To-Do (94) Skipped (99+) Completed (99+) ID Location Sta…" at bounding box center [360, 215] width 721 height 387
click at [512, 48] on div "Search Search New Task" at bounding box center [360, 53] width 705 height 14
click at [708, 32] on icon "button" at bounding box center [706, 33] width 8 height 8
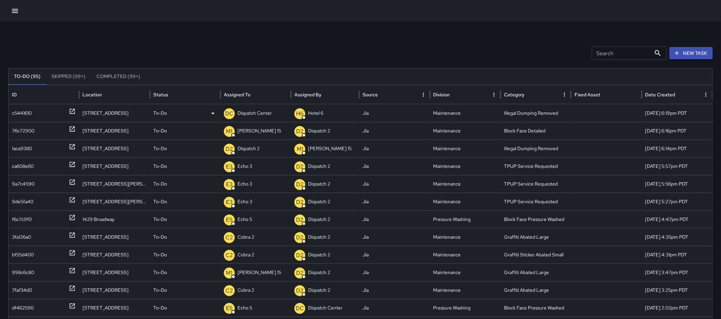
click at [71, 113] on icon at bounding box center [72, 111] width 7 height 7
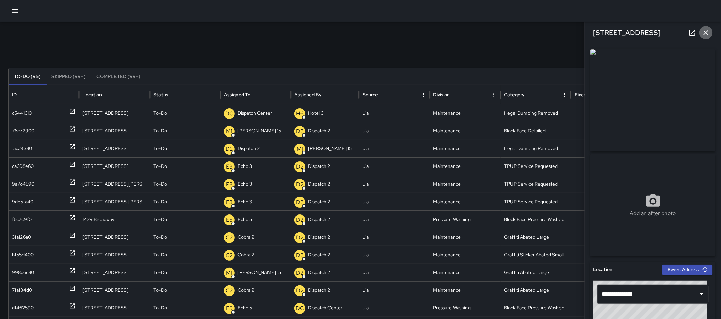
click at [710, 35] on button "button" at bounding box center [706, 33] width 14 height 14
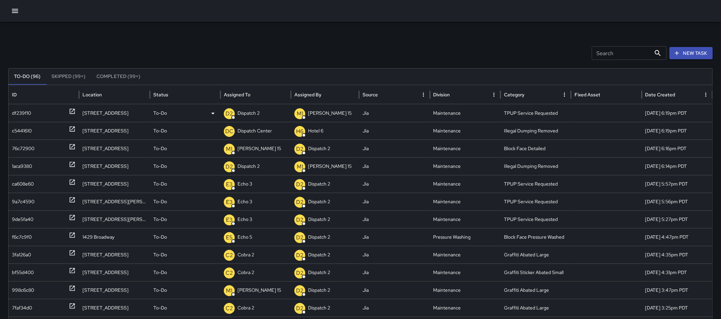
click at [263, 116] on div "D2 Dispatch 2" at bounding box center [256, 113] width 64 height 17
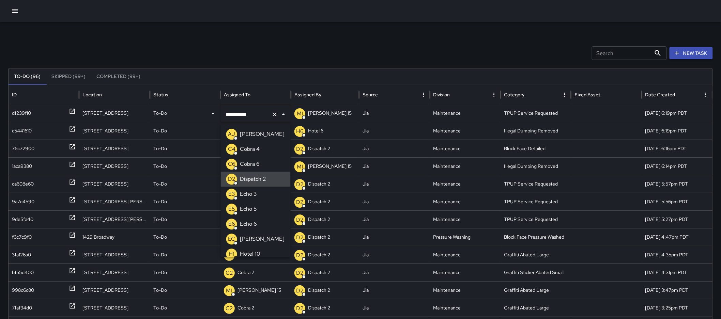
click at [272, 116] on icon "Clear" at bounding box center [274, 114] width 7 height 7
type input "**"
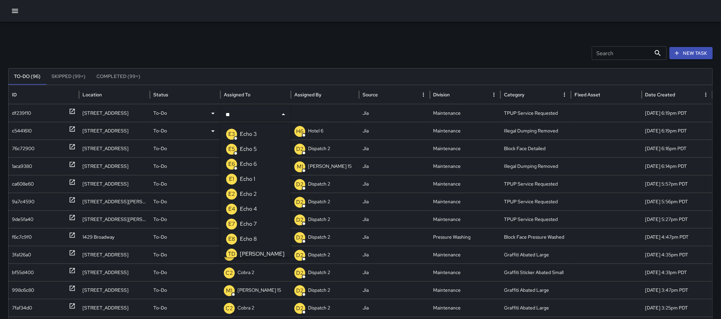
click at [232, 135] on p "E3" at bounding box center [231, 134] width 7 height 8
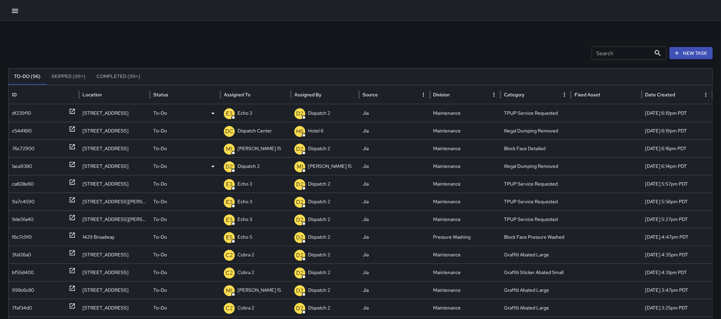
click at [72, 161] on icon at bounding box center [72, 164] width 7 height 7
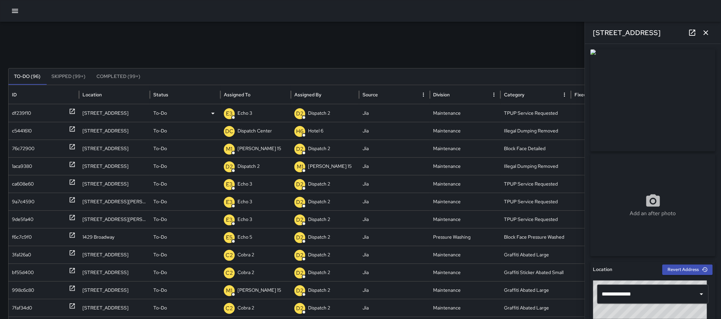
click at [706, 35] on icon "button" at bounding box center [706, 33] width 8 height 8
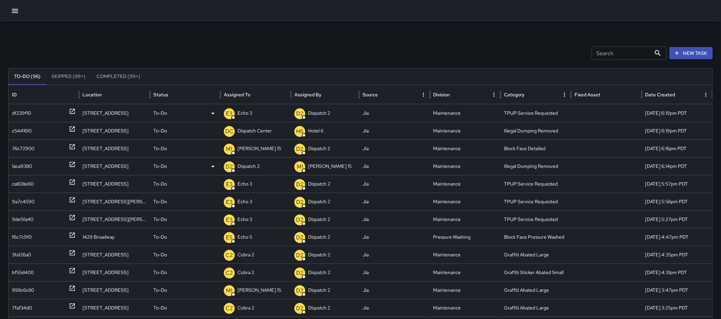
click at [240, 169] on p "Dispatch 2" at bounding box center [248, 166] width 22 height 17
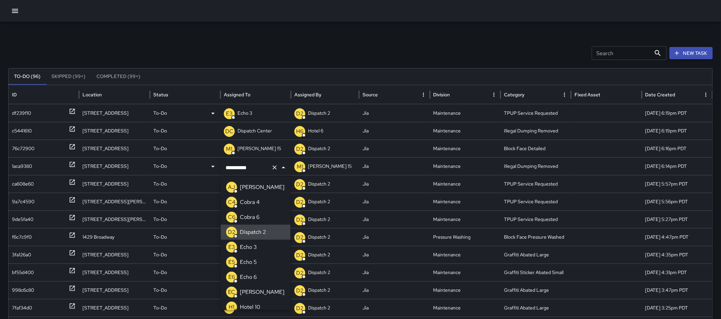
click at [275, 171] on button "Clear" at bounding box center [275, 168] width 10 height 10
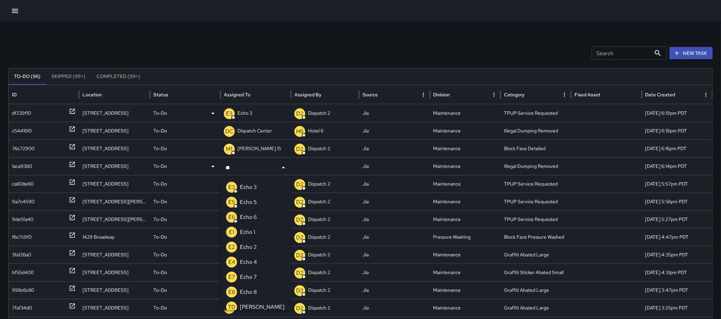
type input "***"
click at [262, 186] on li "E3 Echo 3" at bounding box center [256, 187] width 70 height 15
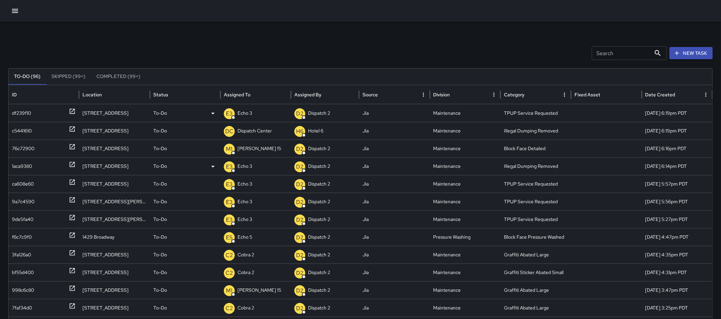
click at [73, 163] on icon at bounding box center [72, 164] width 7 height 7
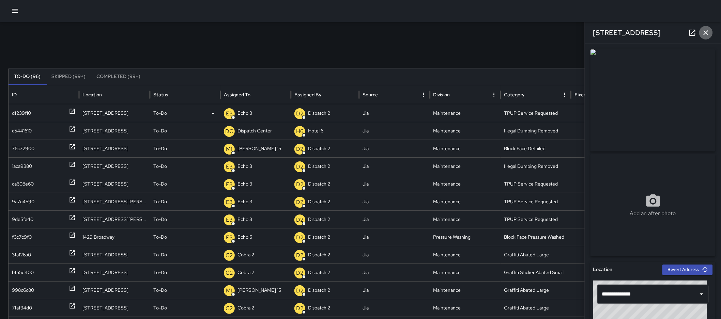
click at [704, 28] on button "button" at bounding box center [706, 33] width 14 height 14
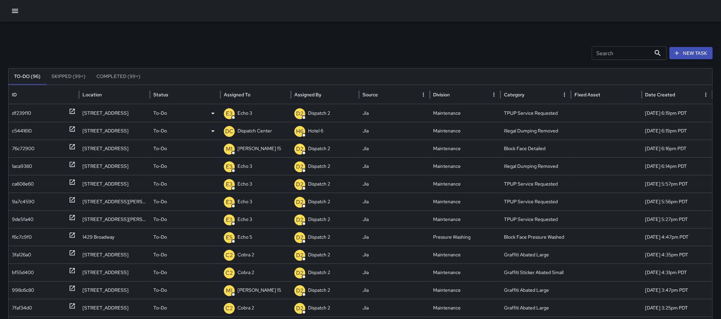
click at [71, 124] on div at bounding box center [72, 130] width 7 height 17
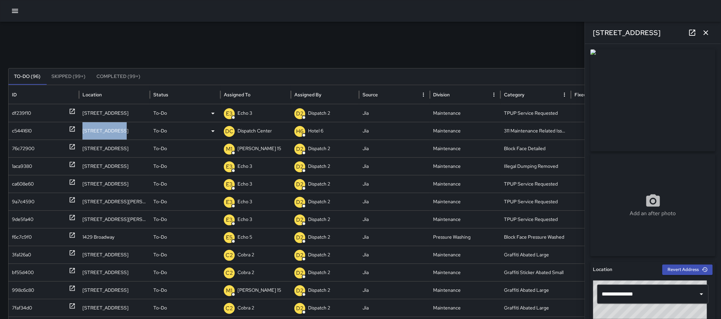
drag, startPoint x: 118, startPoint y: 130, endPoint x: 83, endPoint y: 132, distance: 35.5
click at [83, 132] on div "[STREET_ADDRESS]" at bounding box center [114, 131] width 71 height 18
copy div "[STREET_ADDRESS]"
click at [269, 127] on p "Dispatch Center" at bounding box center [254, 130] width 34 height 17
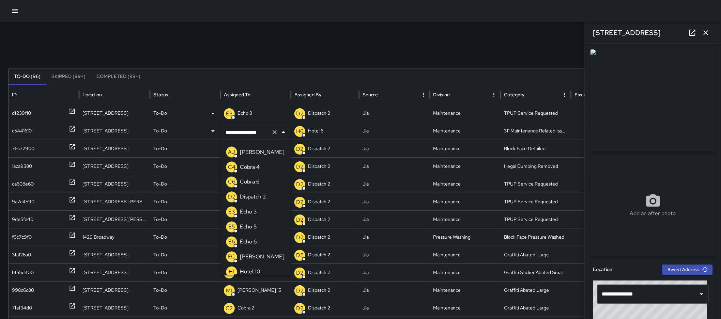
scroll to position [481, 0]
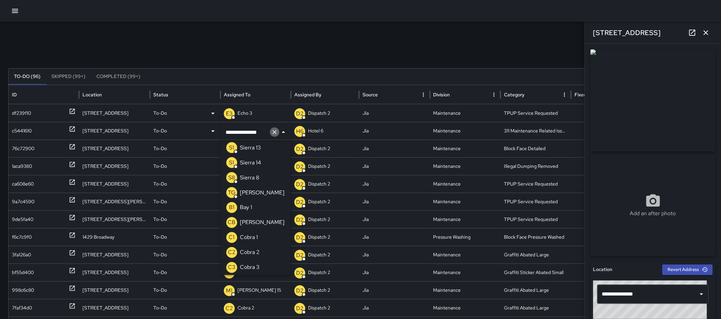
click at [277, 133] on icon "Clear" at bounding box center [274, 132] width 7 height 7
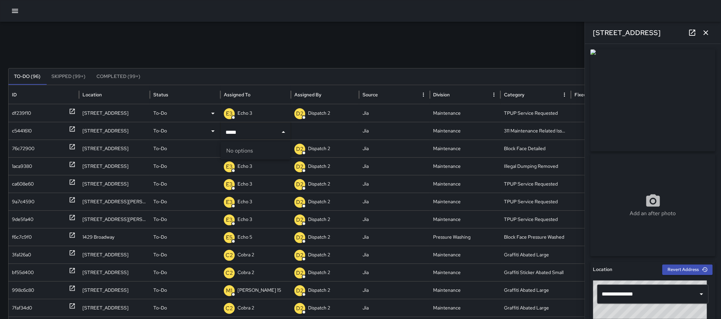
type input "****"
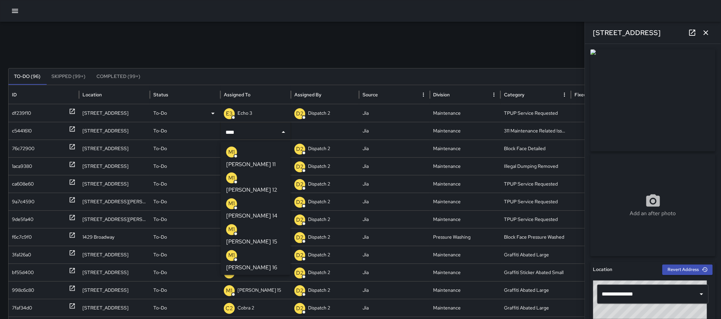
click at [255, 238] on p "[PERSON_NAME] 15" at bounding box center [251, 242] width 51 height 8
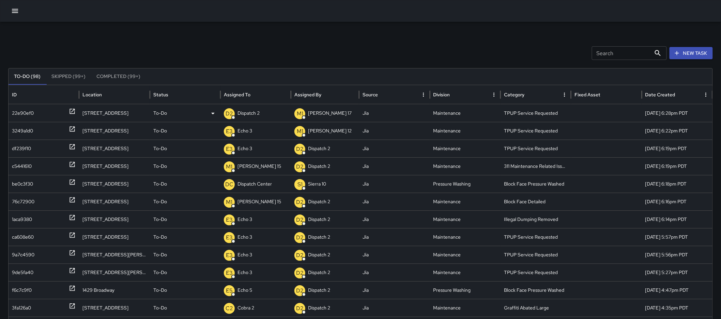
click at [254, 120] on p "Dispatch 2" at bounding box center [248, 113] width 22 height 17
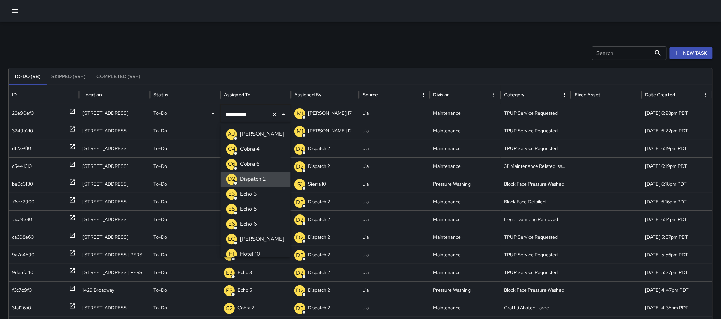
click at [271, 114] on button "Clear" at bounding box center [275, 115] width 10 height 10
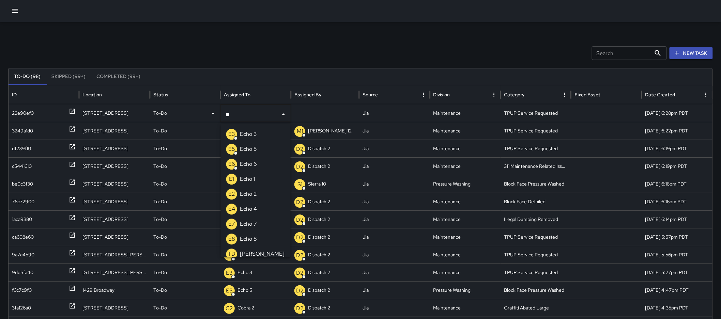
type input "***"
click at [275, 128] on li "E3 Echo 3" at bounding box center [256, 134] width 70 height 15
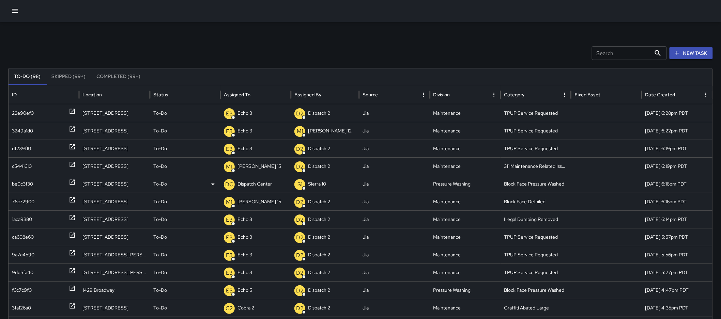
click at [239, 179] on p "Dispatch Center" at bounding box center [254, 183] width 34 height 17
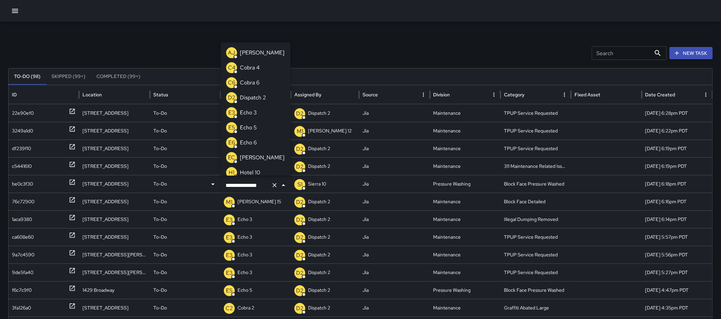
scroll to position [451, 0]
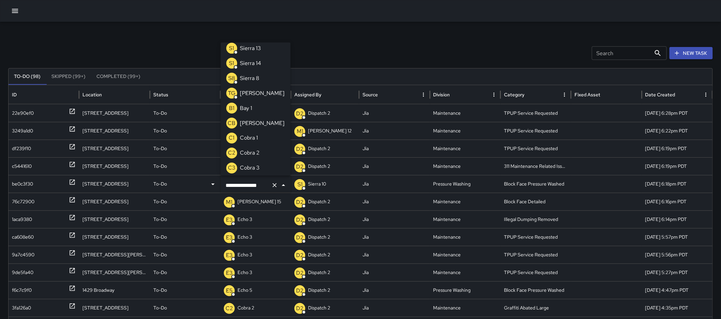
click at [272, 185] on icon "Clear" at bounding box center [274, 185] width 7 height 7
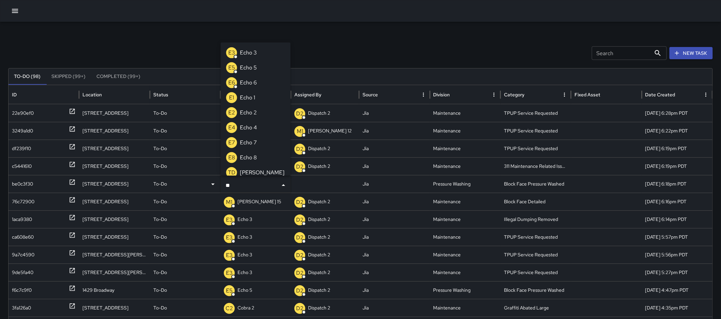
type input "***"
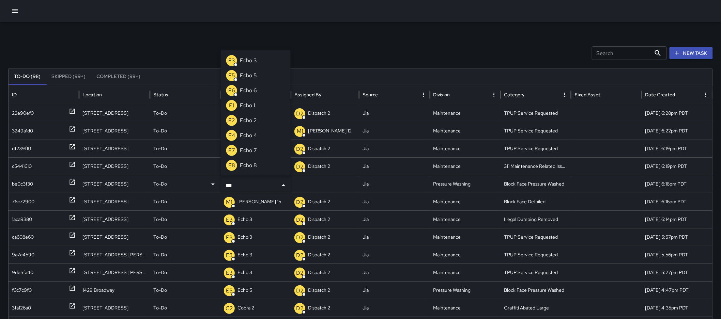
click at [261, 78] on li "E5 Echo 5" at bounding box center [256, 75] width 70 height 15
